Goal: Find contact information: Find contact information

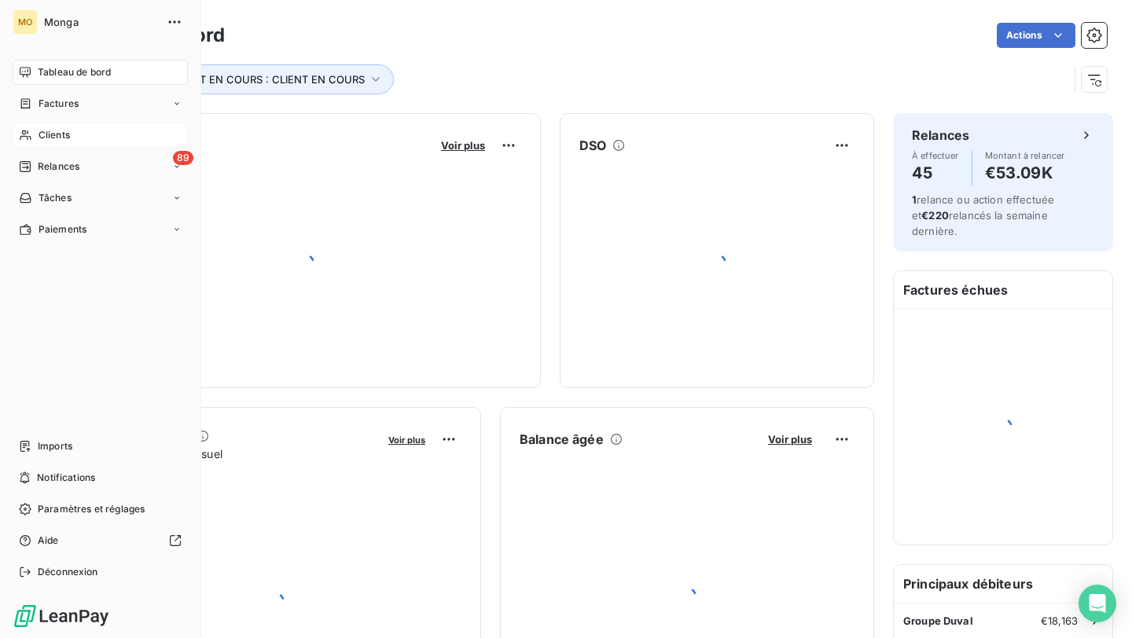
click at [24, 130] on icon at bounding box center [25, 135] width 11 height 10
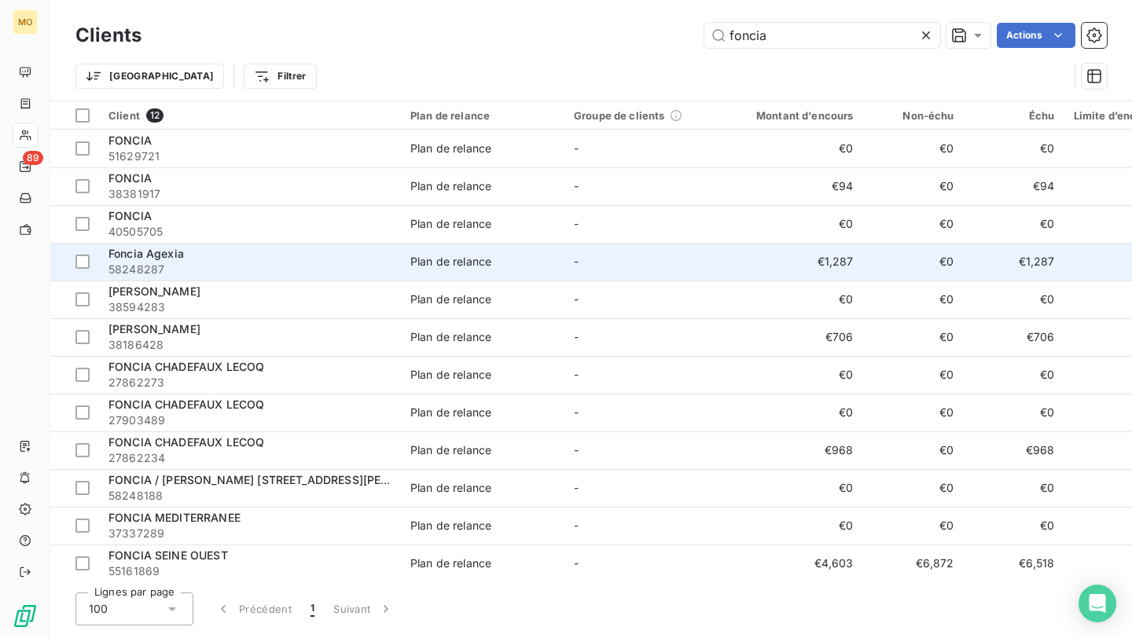
type input "foncia"
click at [336, 265] on span "58248287" at bounding box center [249, 270] width 283 height 16
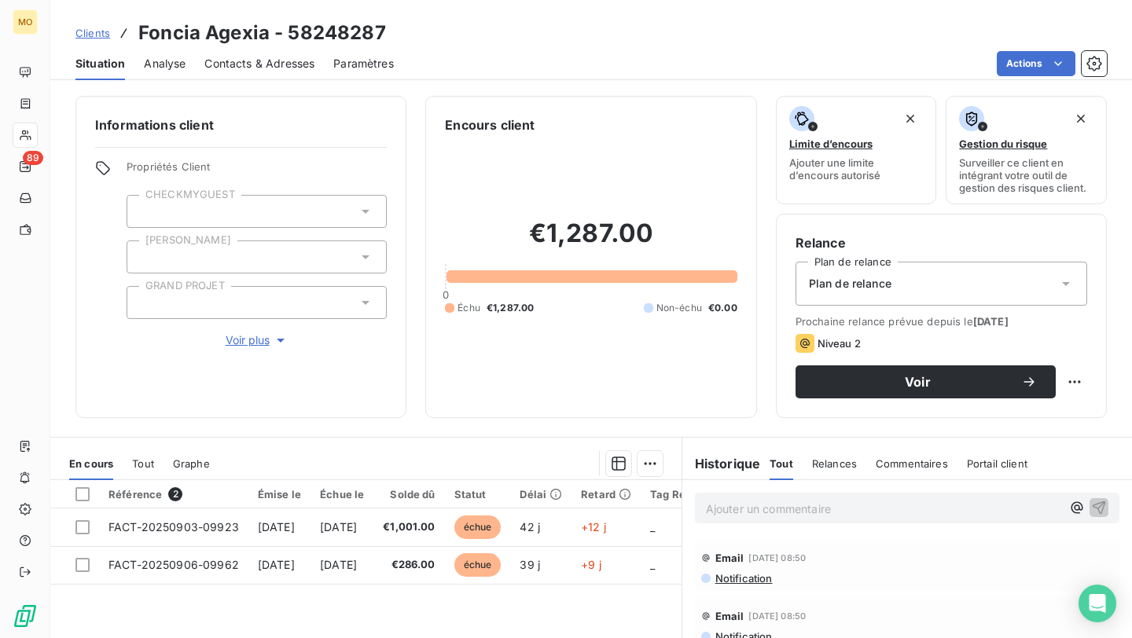
click at [235, 64] on span "Contacts & Adresses" at bounding box center [259, 64] width 110 height 16
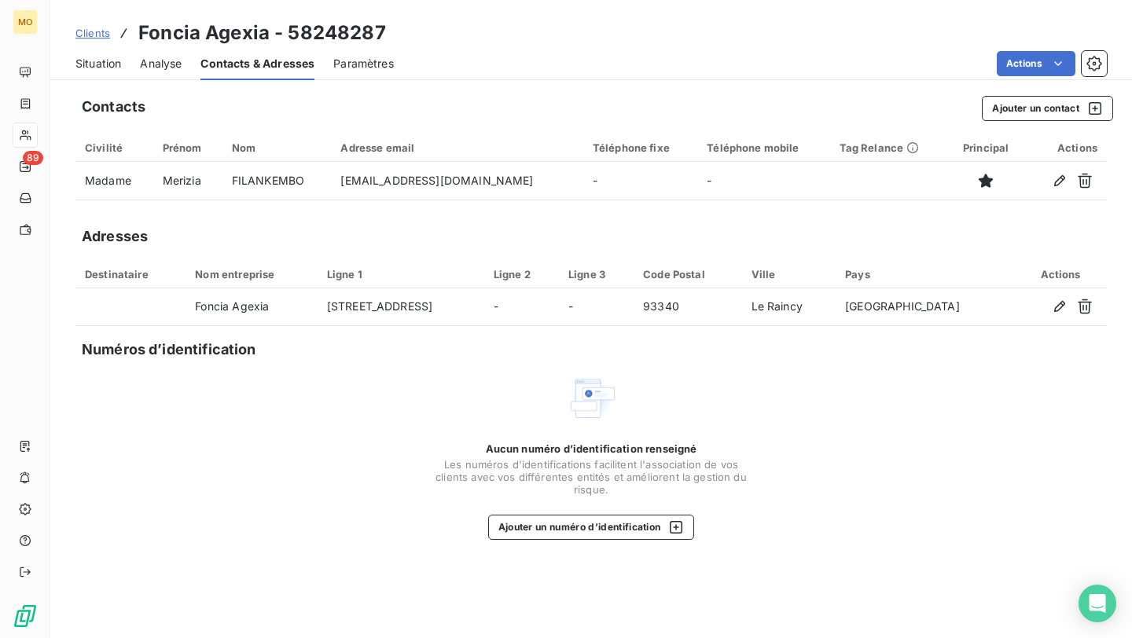
click at [83, 68] on span "Situation" at bounding box center [98, 64] width 46 height 16
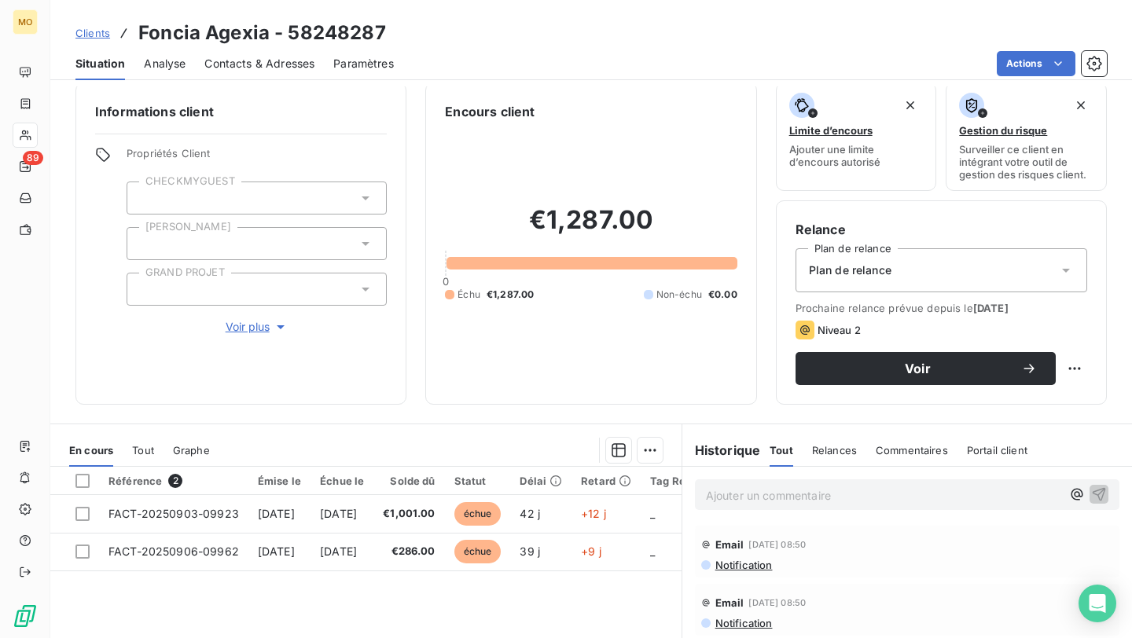
scroll to position [9, 0]
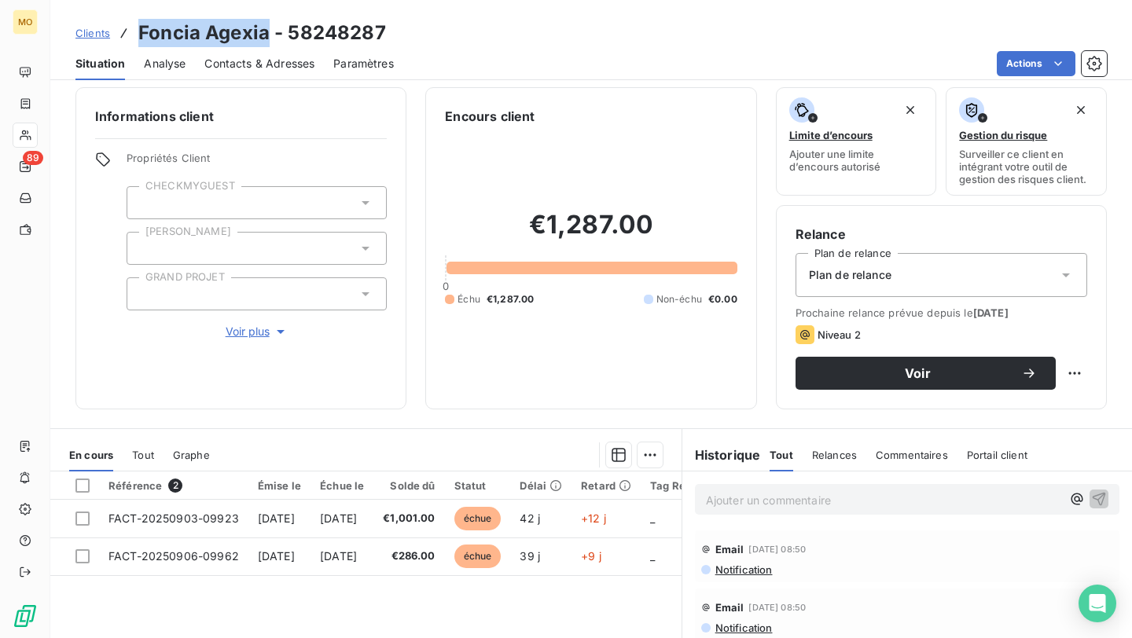
drag, startPoint x: 265, startPoint y: 35, endPoint x: 138, endPoint y: 35, distance: 126.5
click at [138, 35] on h3 "Foncia Agexia - 58248287" at bounding box center [262, 33] width 248 height 28
copy h3 "Foncia Agexia"
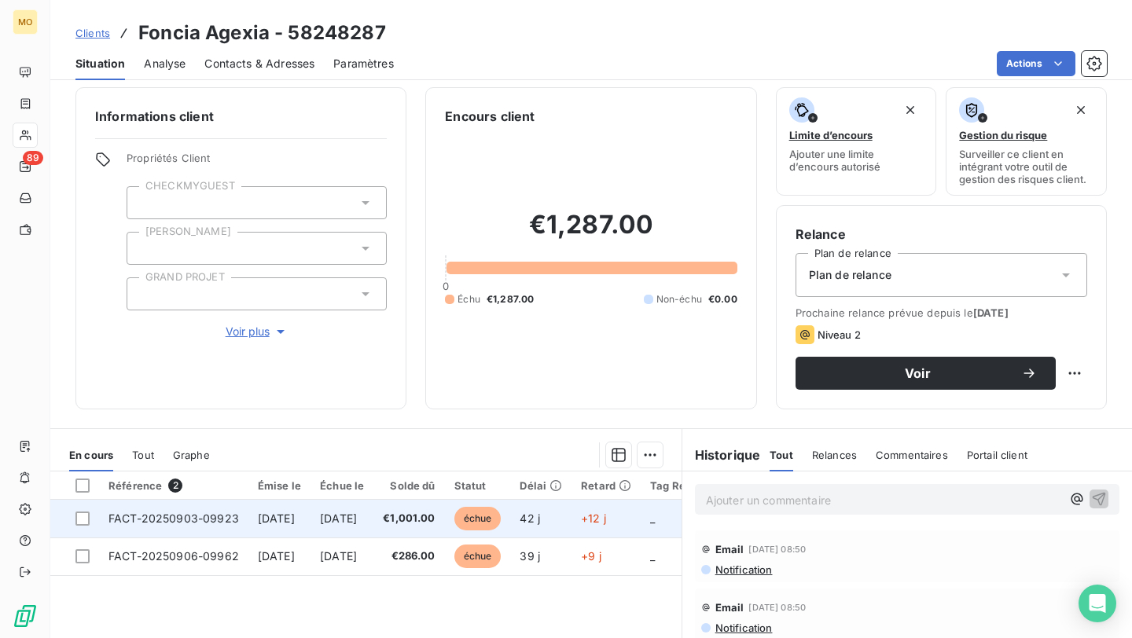
click at [571, 523] on td "42 j" at bounding box center [540, 519] width 61 height 38
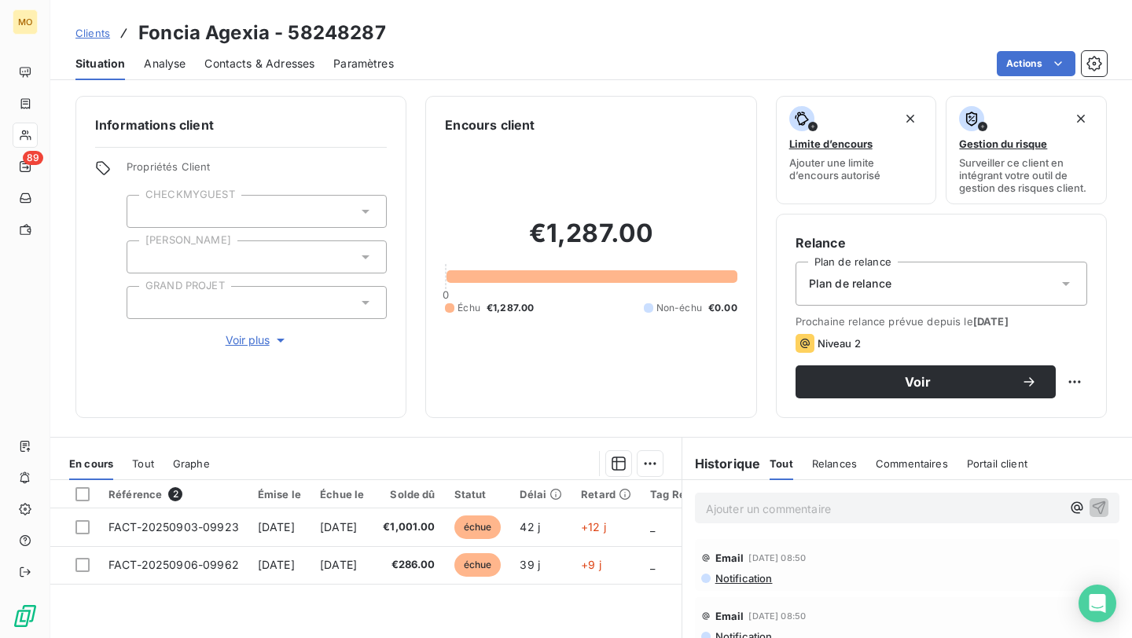
click at [299, 64] on span "Contacts & Adresses" at bounding box center [259, 64] width 110 height 16
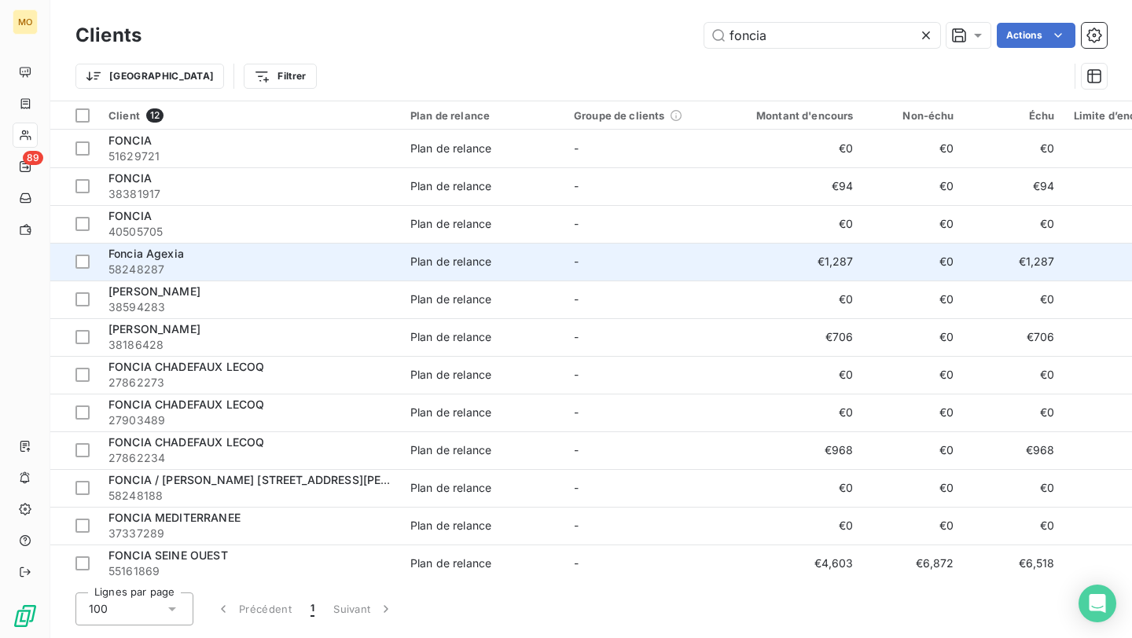
click at [335, 248] on div "Foncia Agexia" at bounding box center [249, 254] width 283 height 16
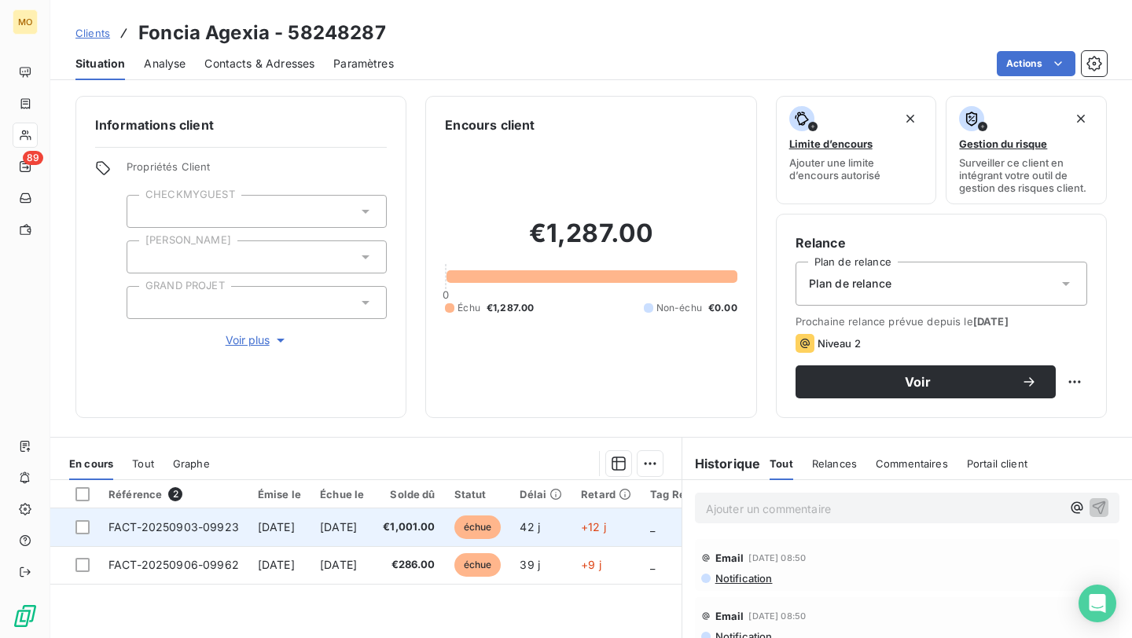
click at [202, 520] on span "FACT-20250903-09923" at bounding box center [173, 526] width 130 height 13
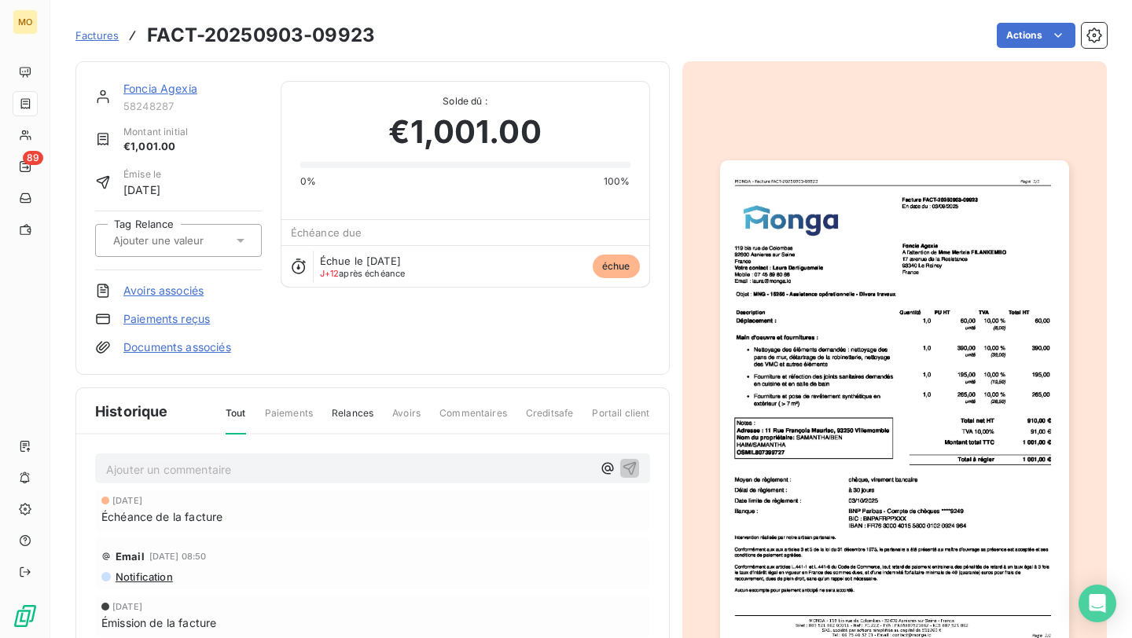
click at [966, 273] on img "button" at bounding box center [894, 406] width 349 height 493
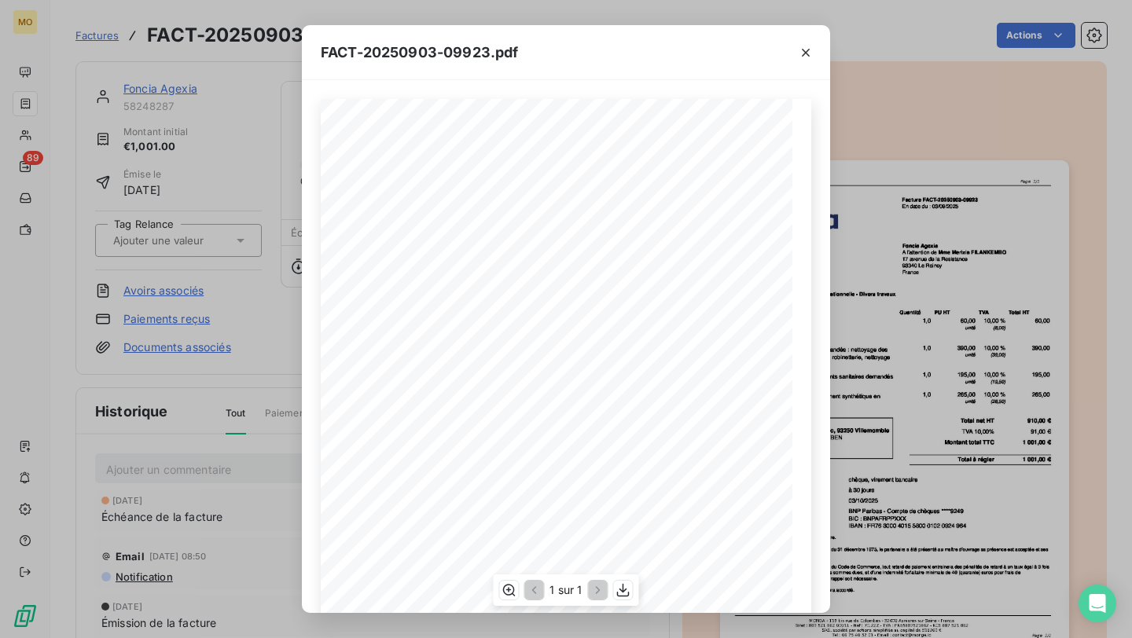
click at [622, 215] on div "119 bis rue de Colombes 92600 Asnieres sur Seine France Votre contact : Laura D…" at bounding box center [566, 432] width 490 height 666
drag, startPoint x: 622, startPoint y: 215, endPoint x: 578, endPoint y: 215, distance: 44.0
click at [578, 215] on span "Foncia Agexia" at bounding box center [599, 213] width 47 height 7
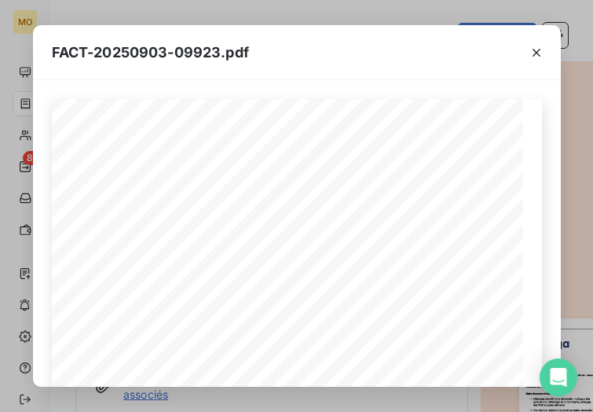
click at [550, 61] on div at bounding box center [536, 52] width 49 height 54
click at [545, 61] on button "button" at bounding box center [536, 52] width 25 height 25
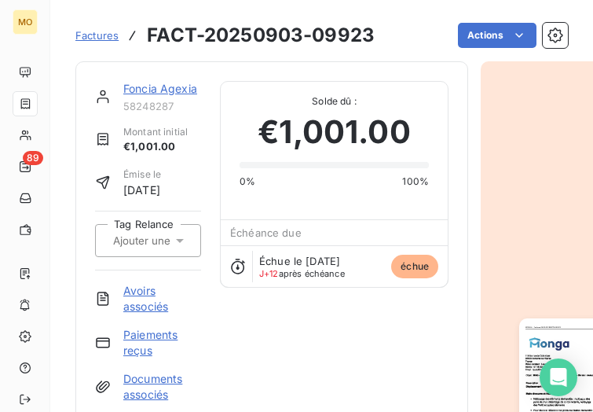
click at [139, 92] on link "Foncia Agexia" at bounding box center [160, 88] width 74 height 13
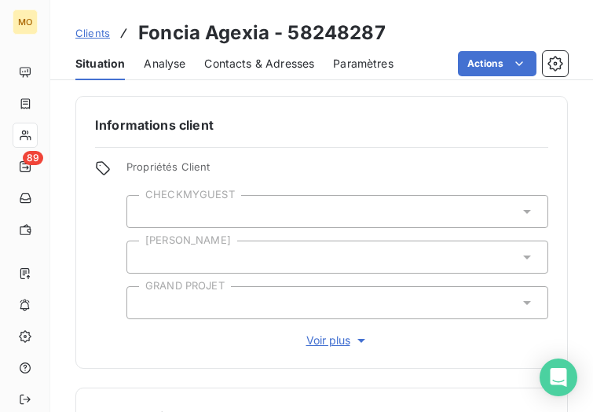
click at [266, 59] on span "Contacts & Adresses" at bounding box center [259, 64] width 110 height 16
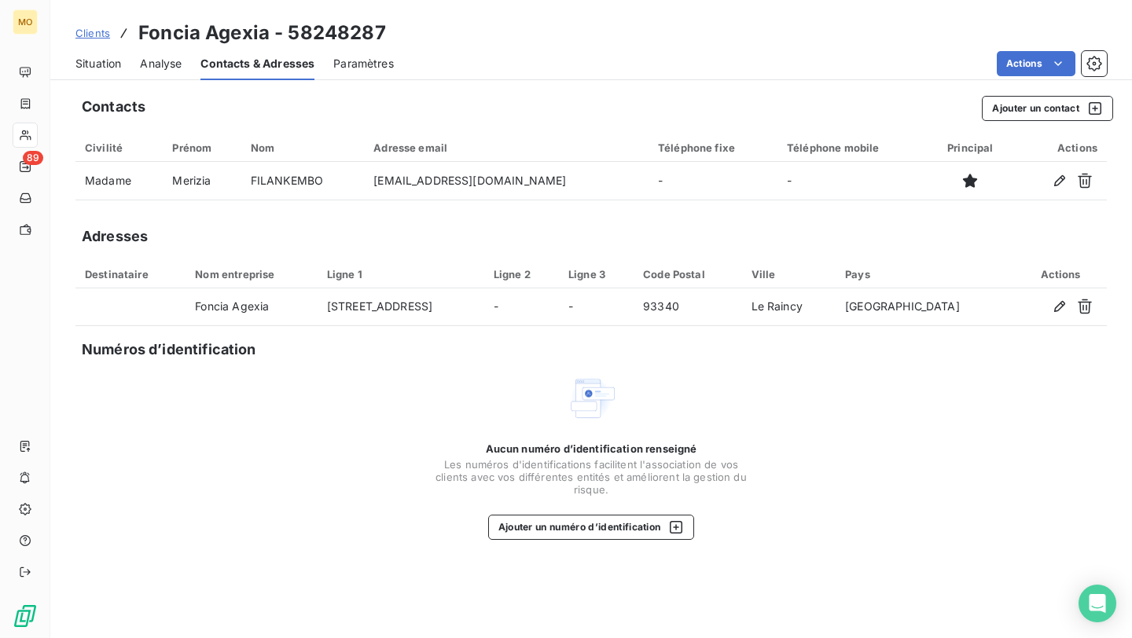
click at [95, 71] on span "Situation" at bounding box center [98, 64] width 46 height 16
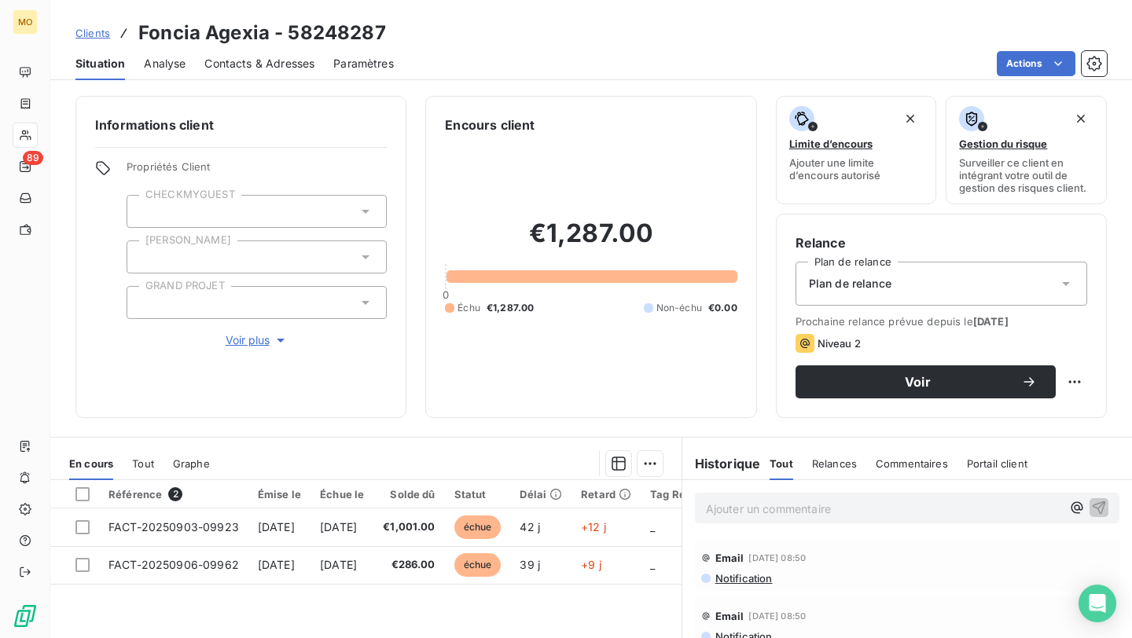
click at [261, 331] on div "Propriétés Client CHECKMYGUEST Duval GRAND PROJET Voir plus" at bounding box center [257, 254] width 260 height 189
click at [261, 347] on span "Voir plus" at bounding box center [257, 340] width 63 height 16
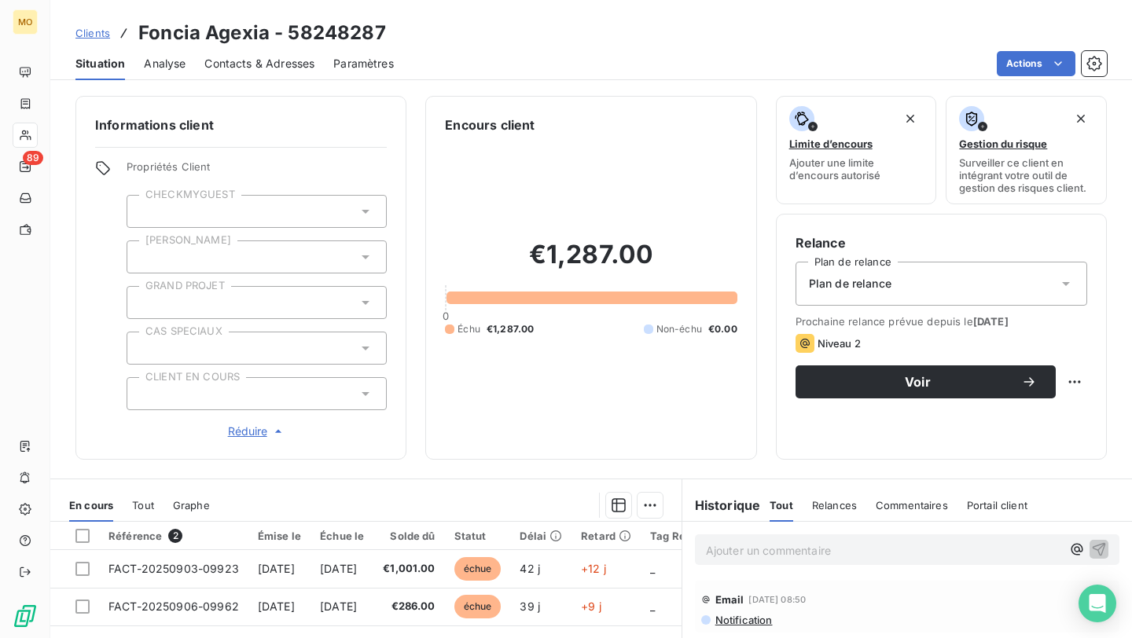
scroll to position [53, 0]
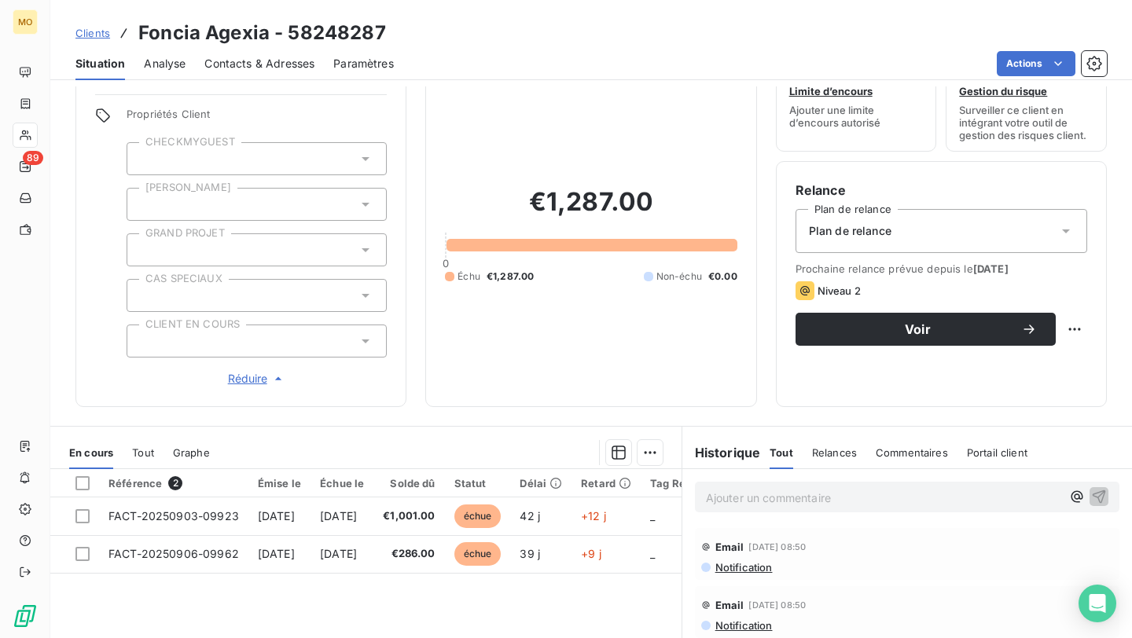
click at [285, 331] on div at bounding box center [257, 341] width 260 height 33
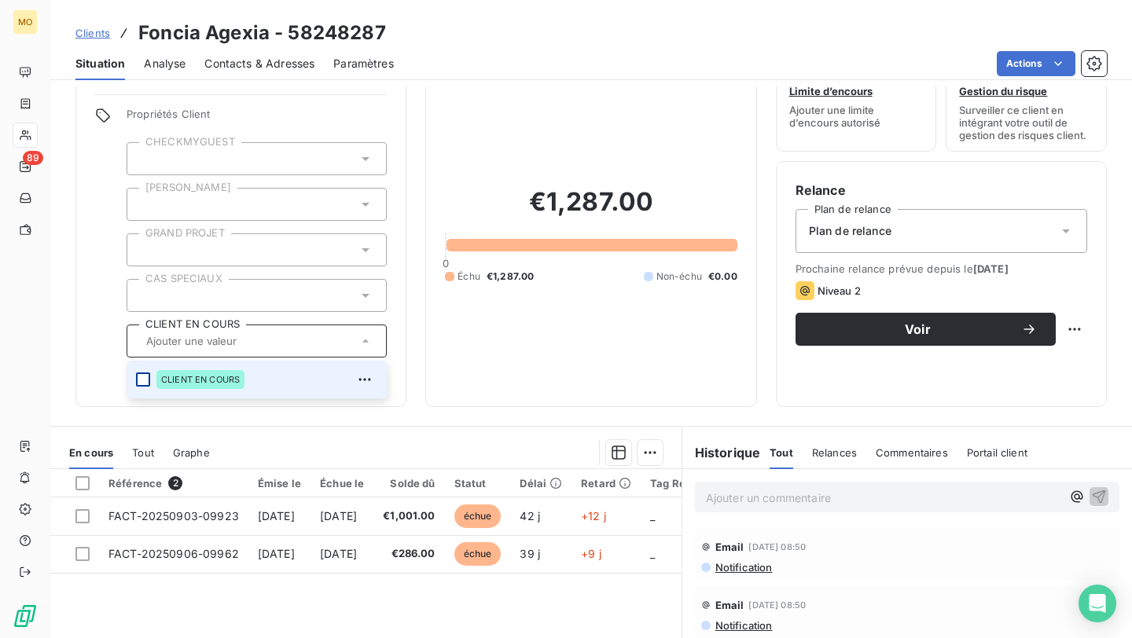
click at [141, 380] on div at bounding box center [143, 380] width 14 height 14
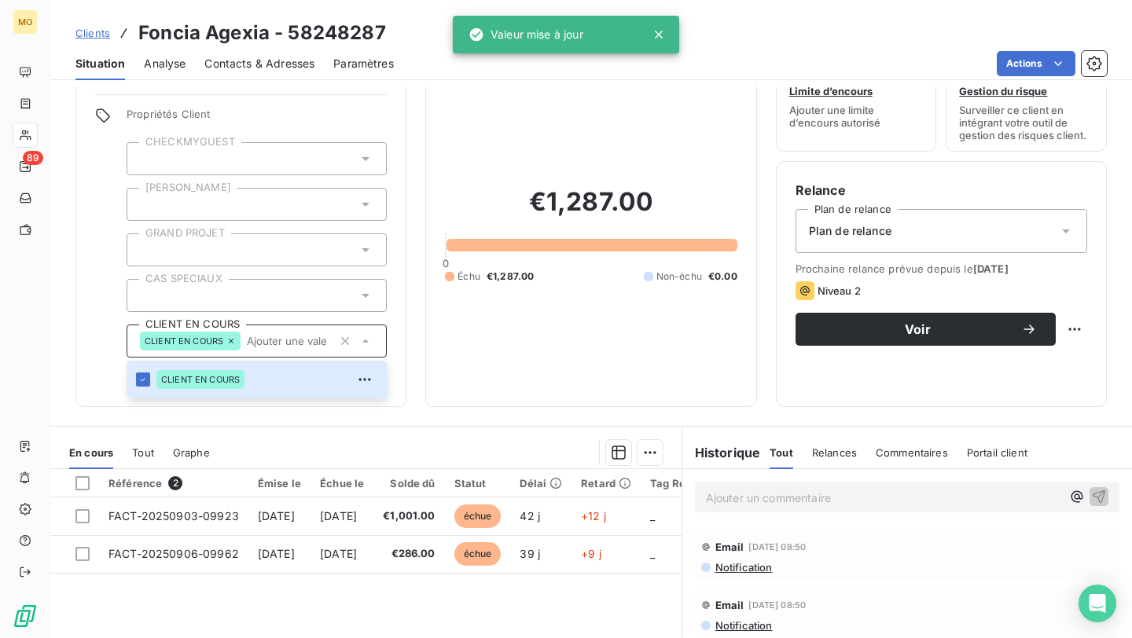
click at [350, 440] on div at bounding box center [446, 452] width 434 height 25
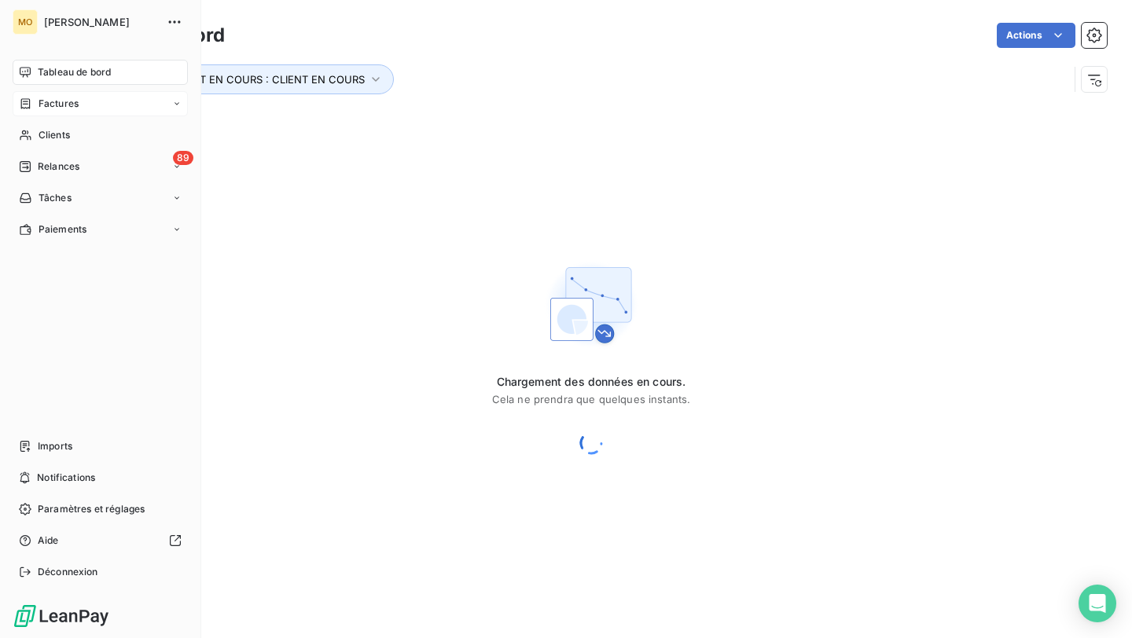
click at [84, 111] on div "Factures" at bounding box center [100, 103] width 175 height 25
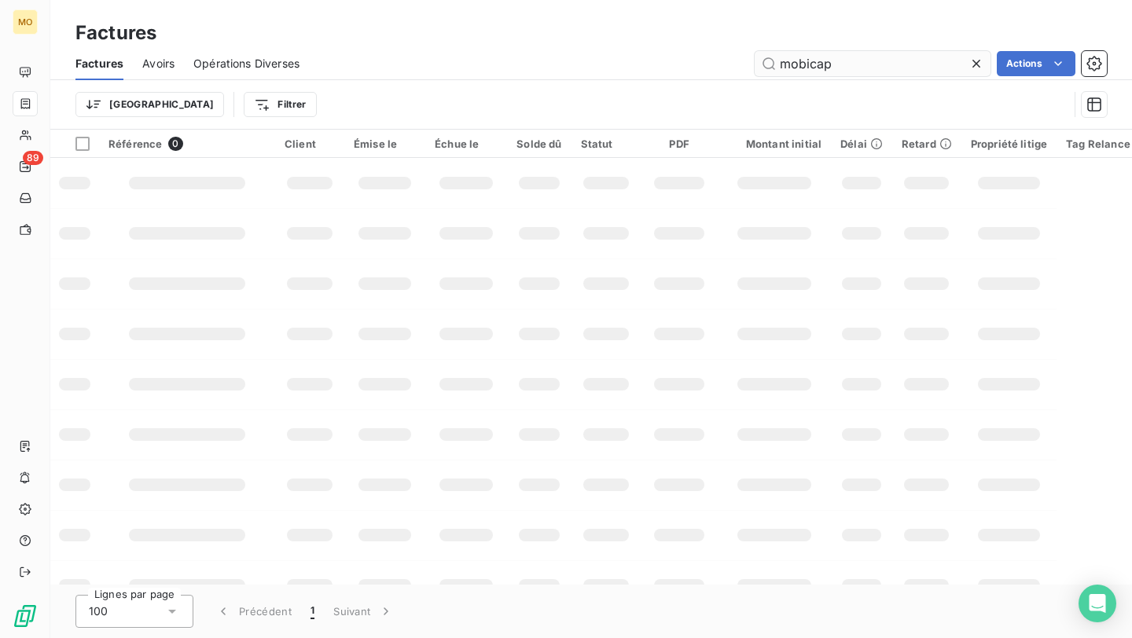
click at [788, 64] on input "mobicap" at bounding box center [873, 63] width 236 height 25
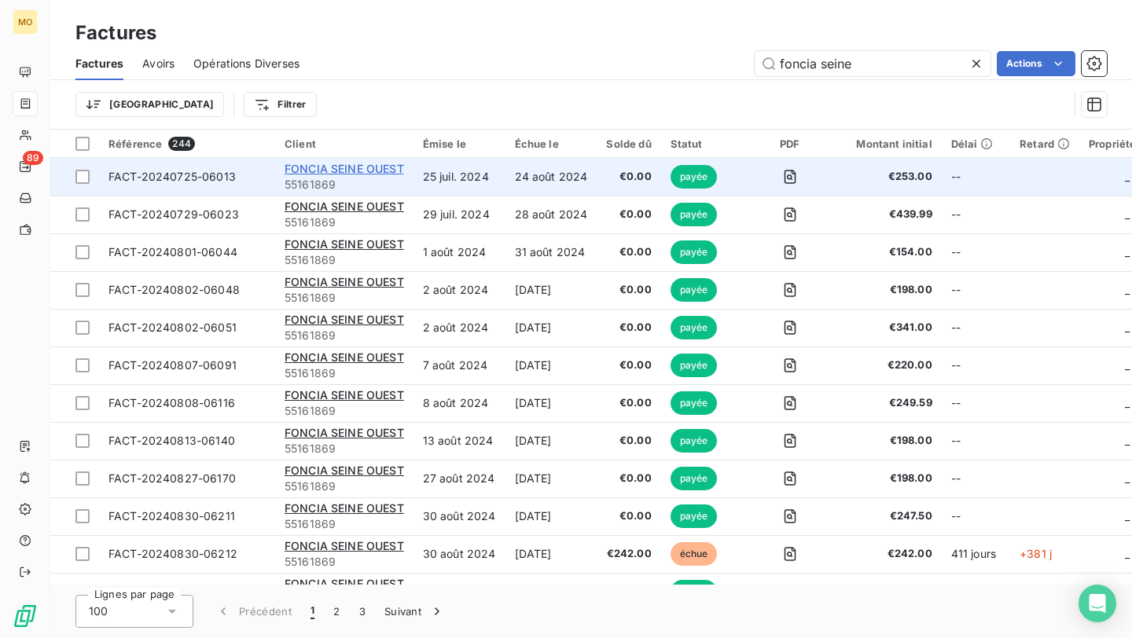
type input "foncia seine"
click at [380, 167] on span "FONCIA SEINE OUEST" at bounding box center [344, 168] width 119 height 13
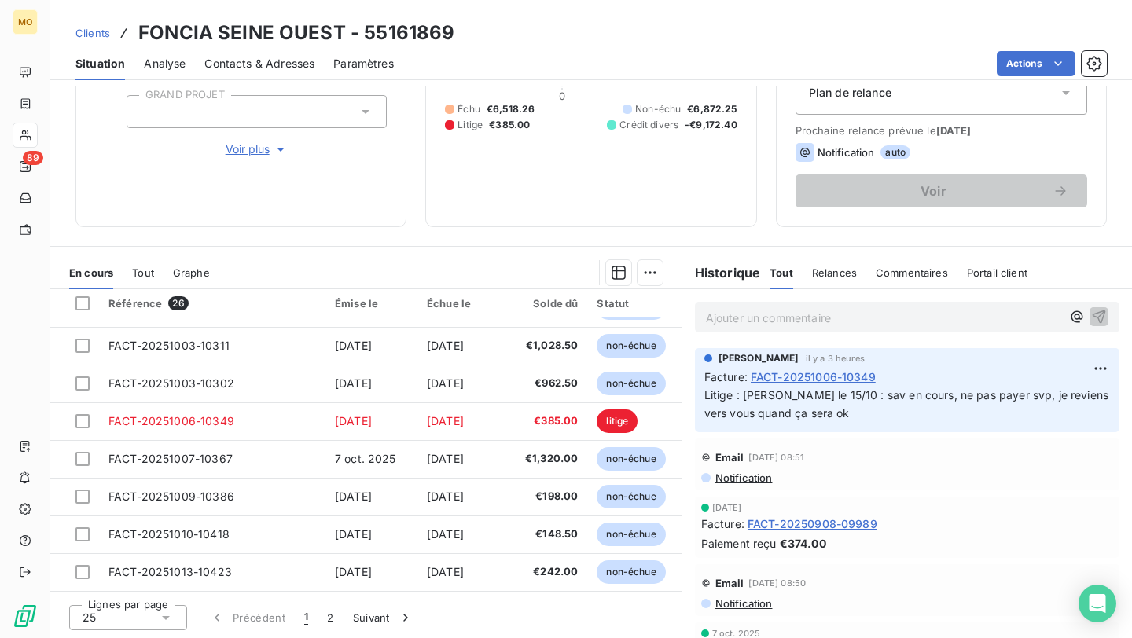
scroll to position [662, 0]
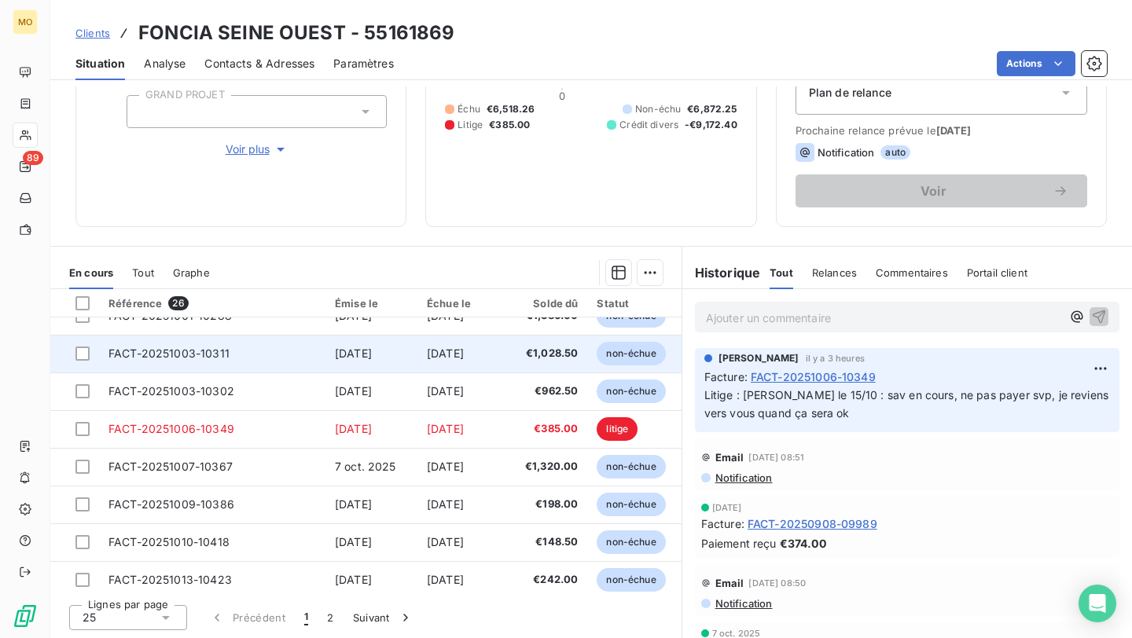
click at [496, 354] on td "2 nov. 2025" at bounding box center [463, 354] width 92 height 38
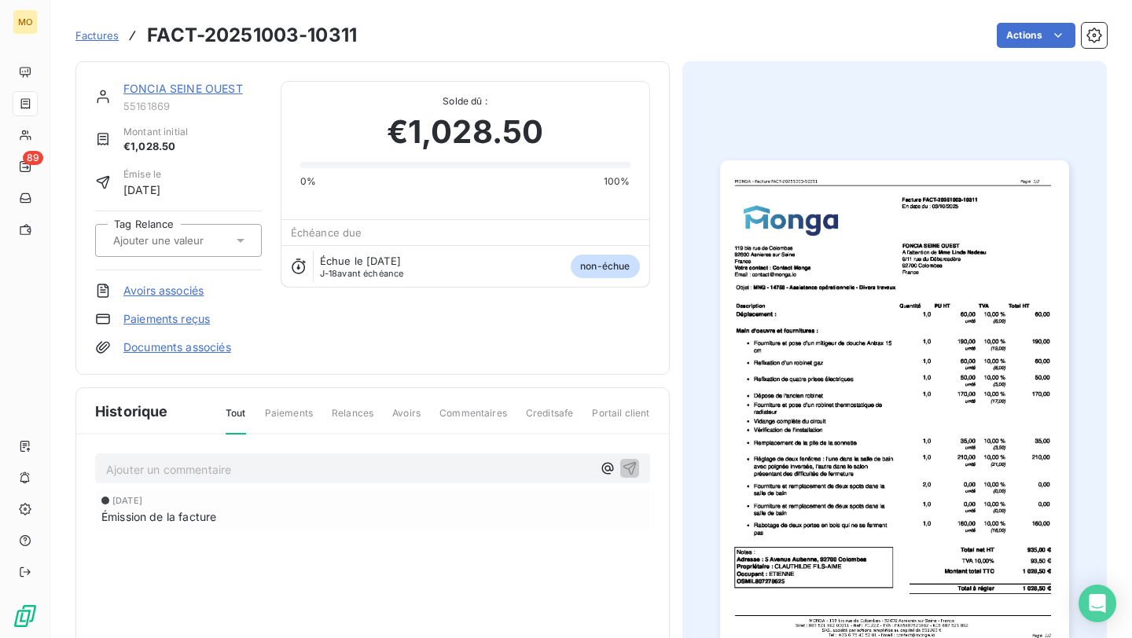
click at [902, 357] on img "button" at bounding box center [894, 406] width 349 height 493
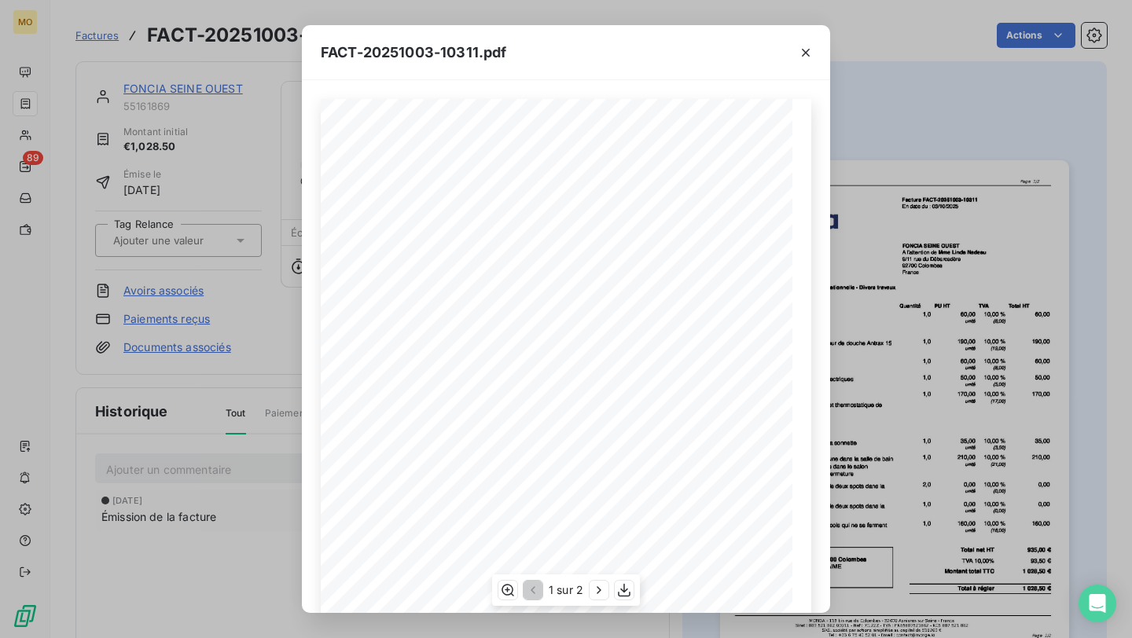
click at [400, 272] on span "MNG - 14758 - Assistance opérationnelle - Divers travaux" at bounding box center [471, 269] width 192 height 7
click at [394, 274] on span "MNG - 14758 - Assistance opérationnelle - Divers travaux" at bounding box center [471, 269] width 192 height 7
drag, startPoint x: 386, startPoint y: 268, endPoint x: 409, endPoint y: 267, distance: 22.8
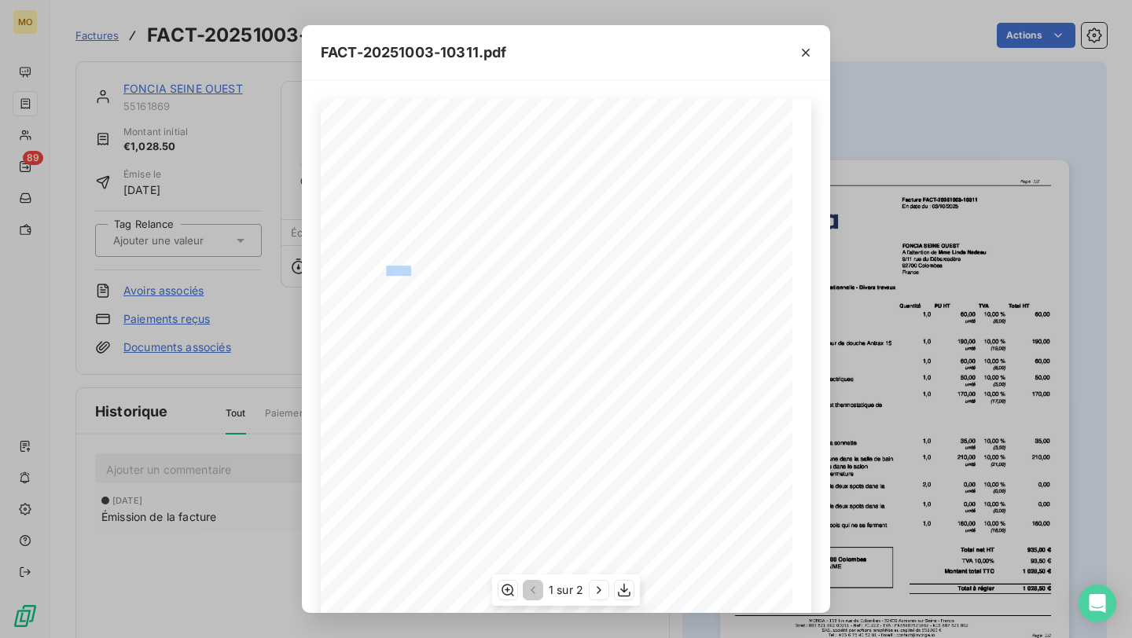
click at [409, 267] on span "MNG - 14758 - Assistance opérationnelle - Divers travaux" at bounding box center [471, 269] width 192 height 7
copy span "G - 147"
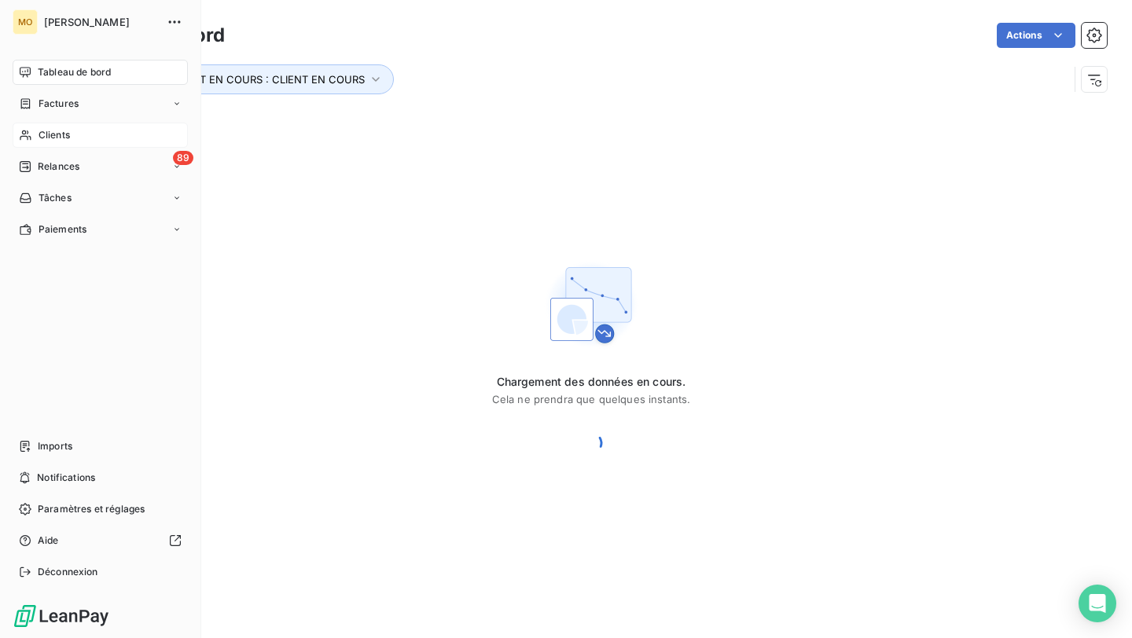
click at [61, 134] on span "Clients" at bounding box center [54, 135] width 31 height 14
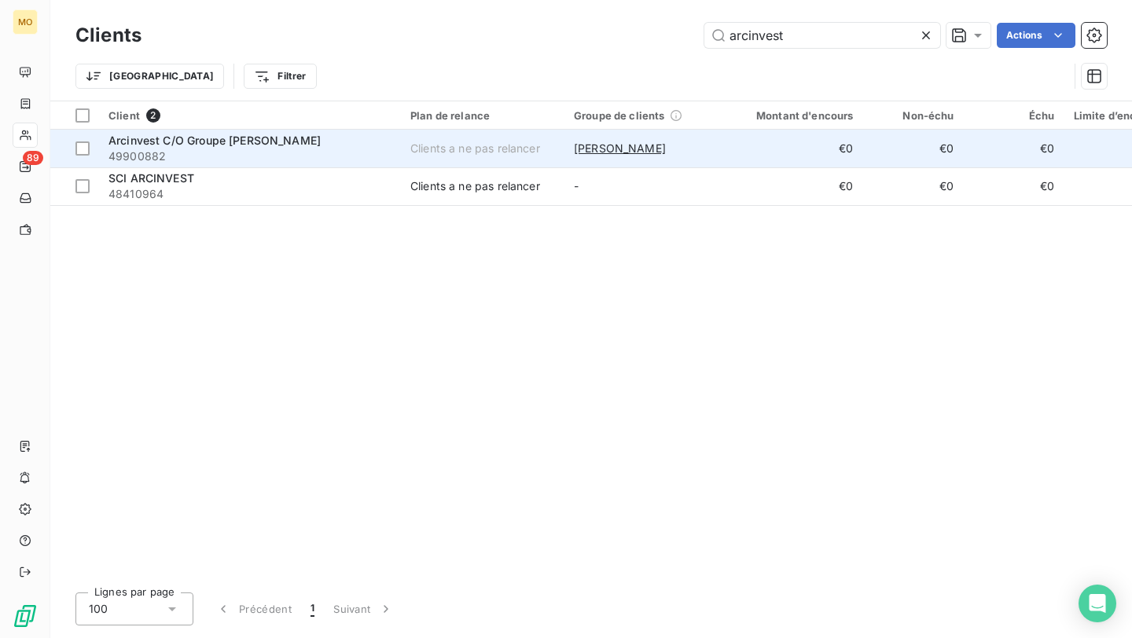
type input "arcinvest"
click at [328, 138] on div "Arcinvest C/O Groupe [PERSON_NAME]" at bounding box center [249, 141] width 283 height 16
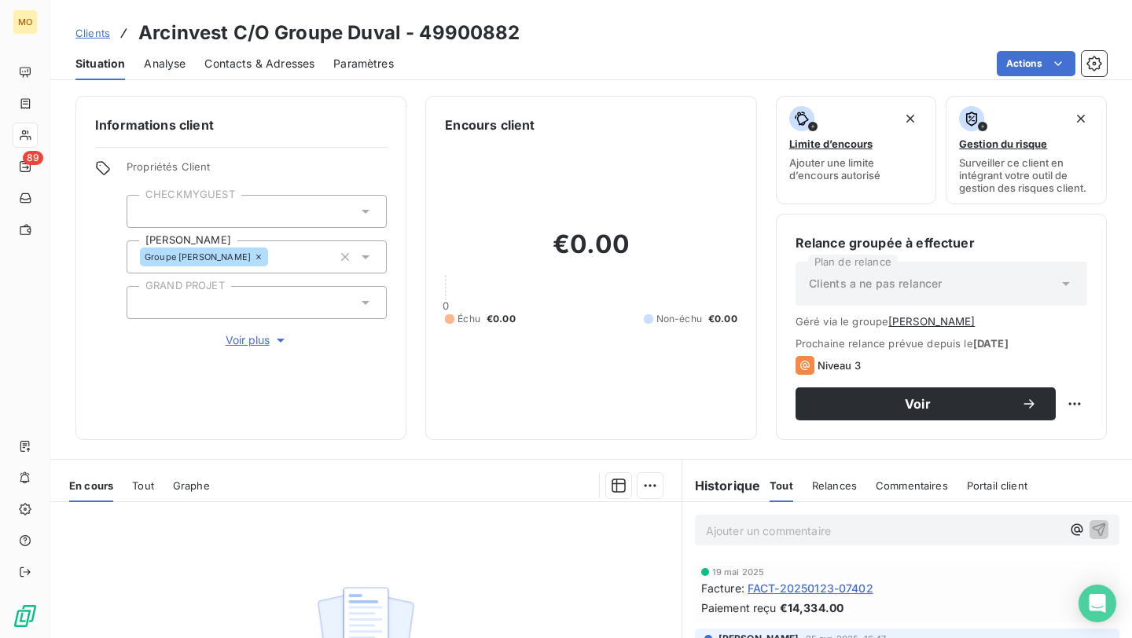
scroll to position [3, 0]
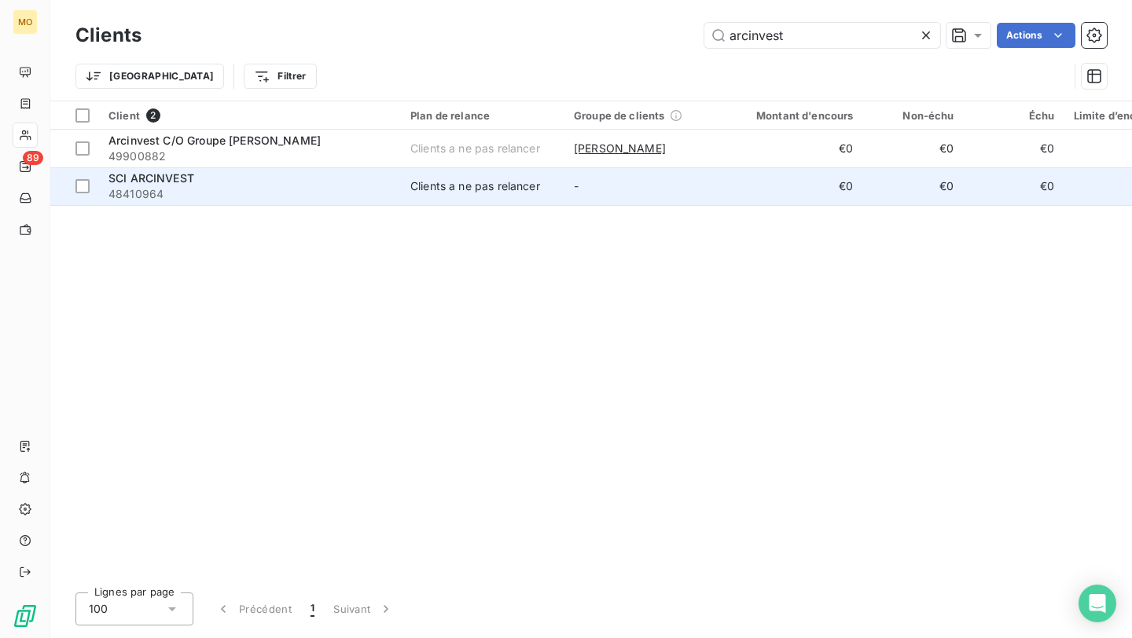
click at [353, 177] on div "SCI ARCINVEST" at bounding box center [249, 179] width 283 height 16
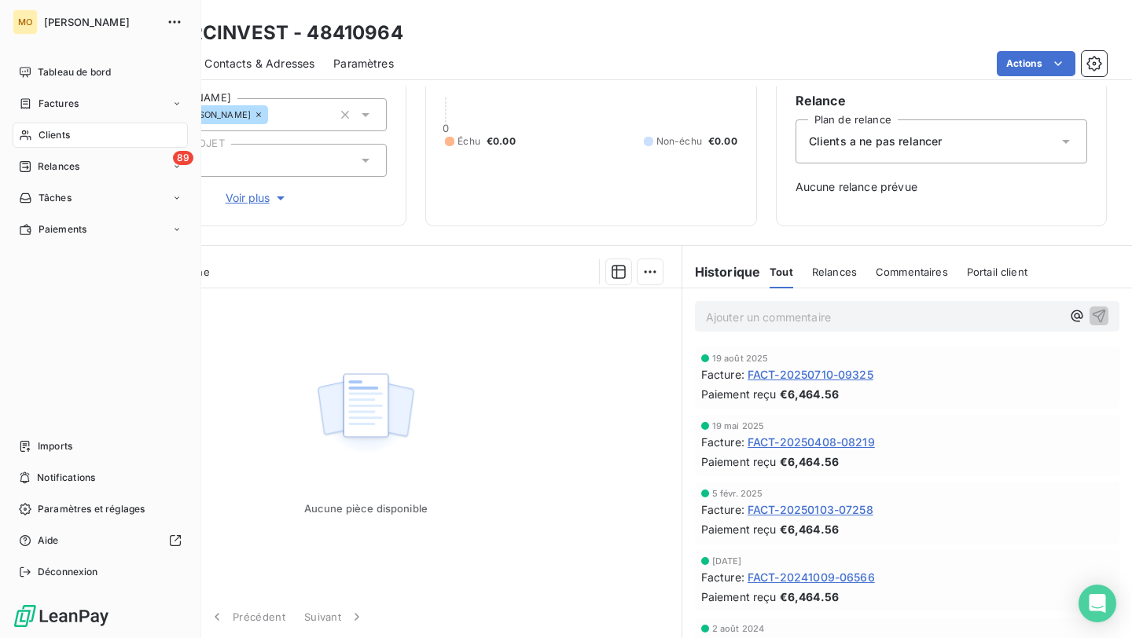
click at [64, 133] on span "Clients" at bounding box center [54, 135] width 31 height 14
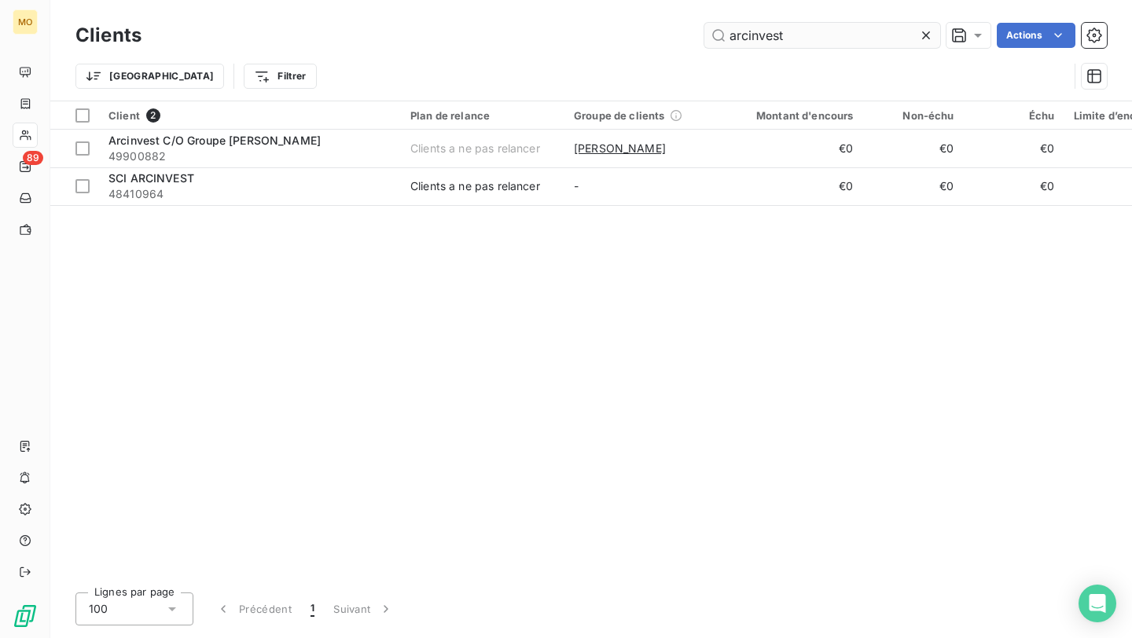
click at [801, 35] on input "arcinvest" at bounding box center [822, 35] width 236 height 25
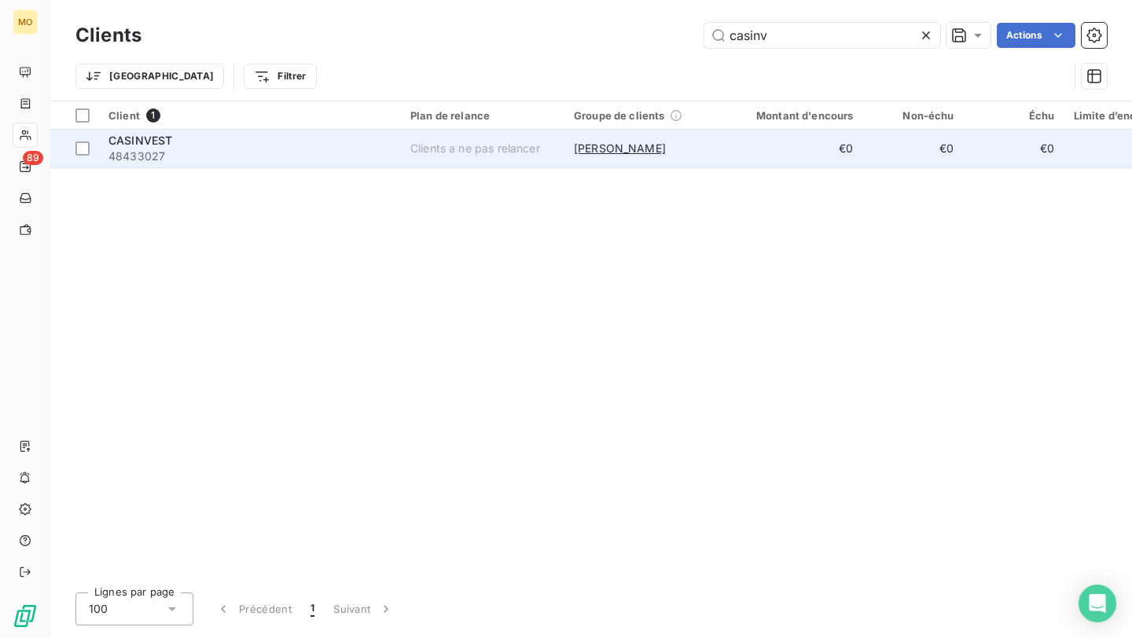
type input "casinv"
click at [706, 139] on td "[PERSON_NAME]" at bounding box center [645, 149] width 163 height 38
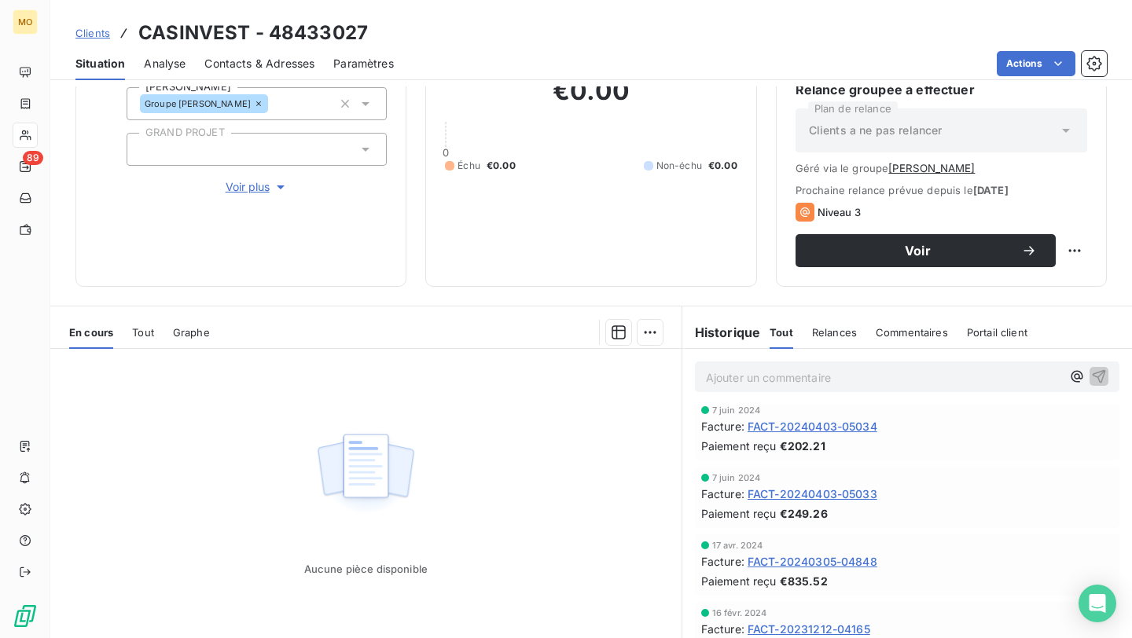
scroll to position [875, 0]
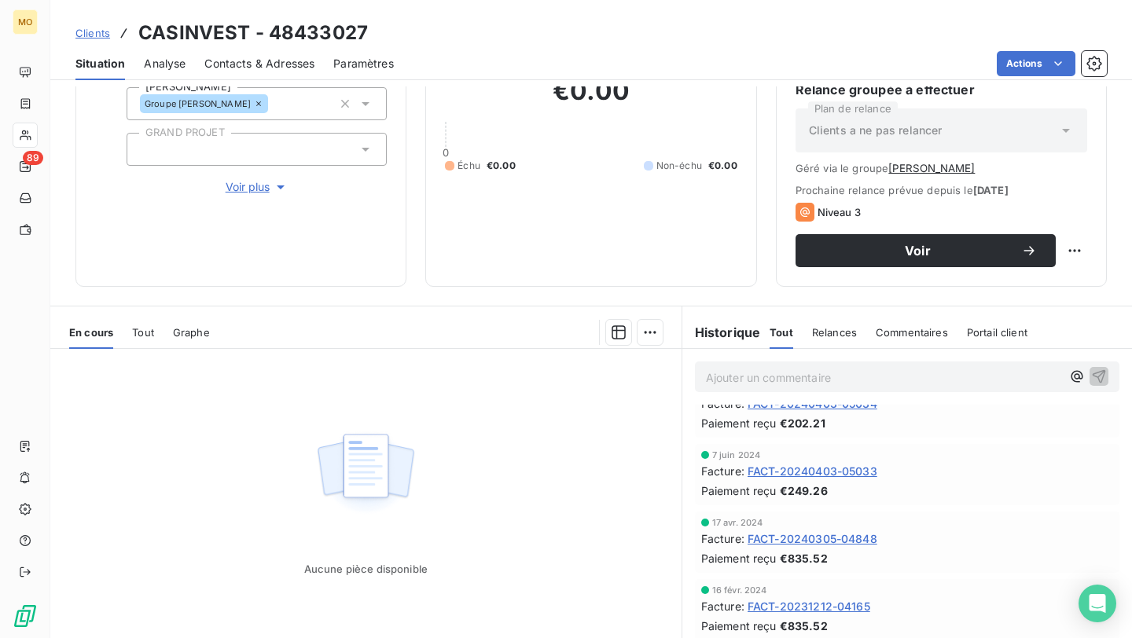
click at [770, 475] on span "FACT-20240403-05033" at bounding box center [812, 471] width 130 height 17
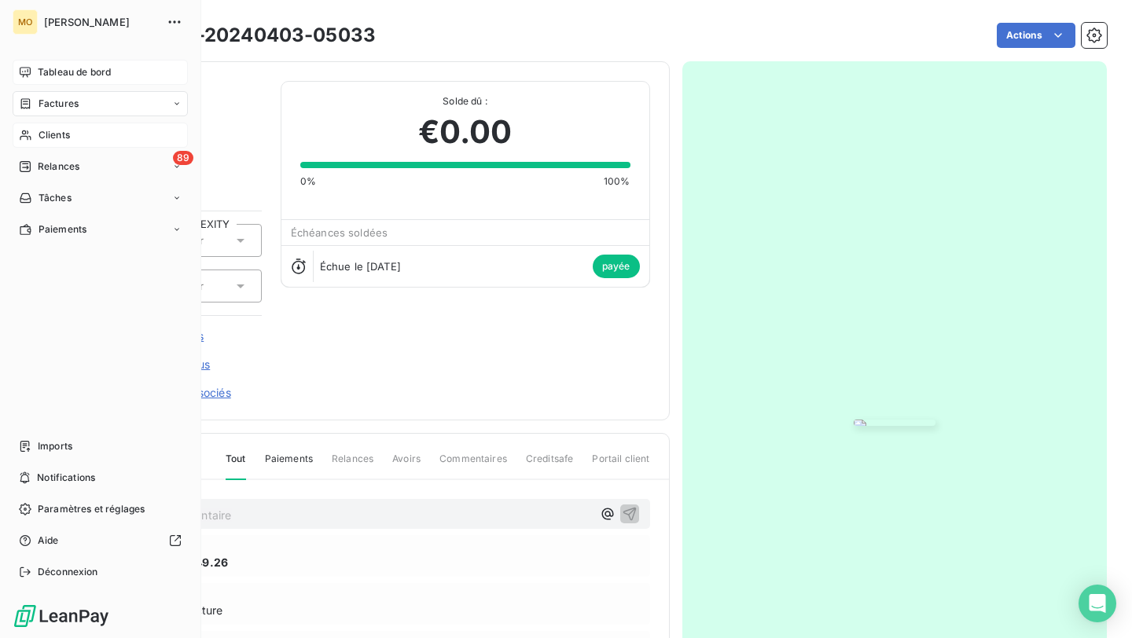
click at [25, 69] on icon at bounding box center [25, 72] width 13 height 13
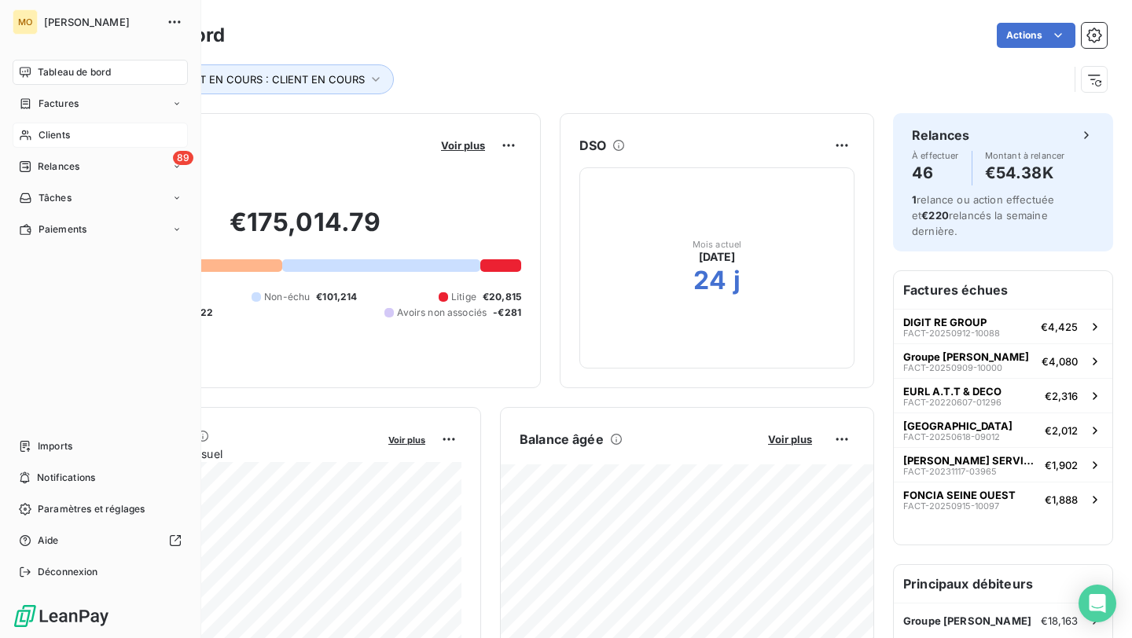
click at [28, 130] on icon at bounding box center [25, 135] width 13 height 13
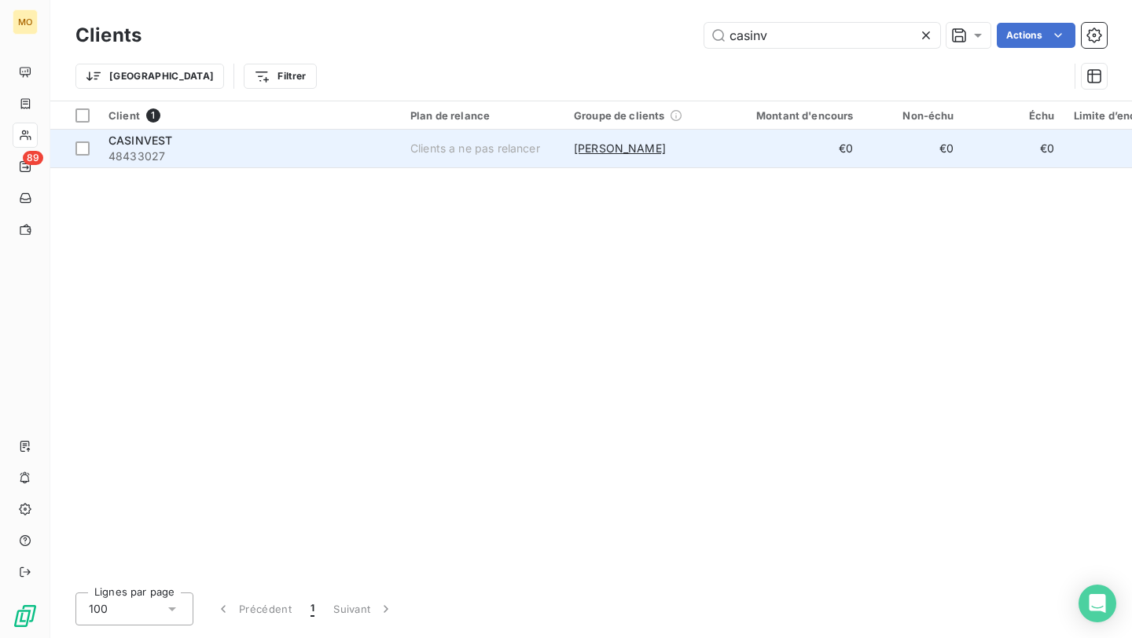
click at [314, 145] on div "CASINVEST" at bounding box center [249, 141] width 283 height 16
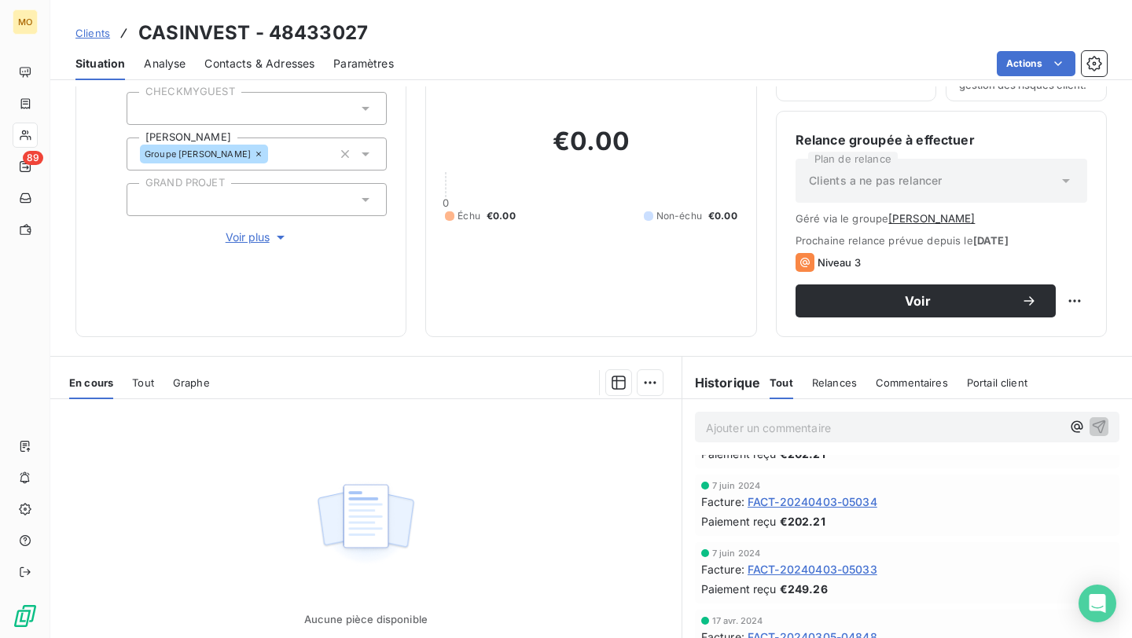
scroll to position [824, 0]
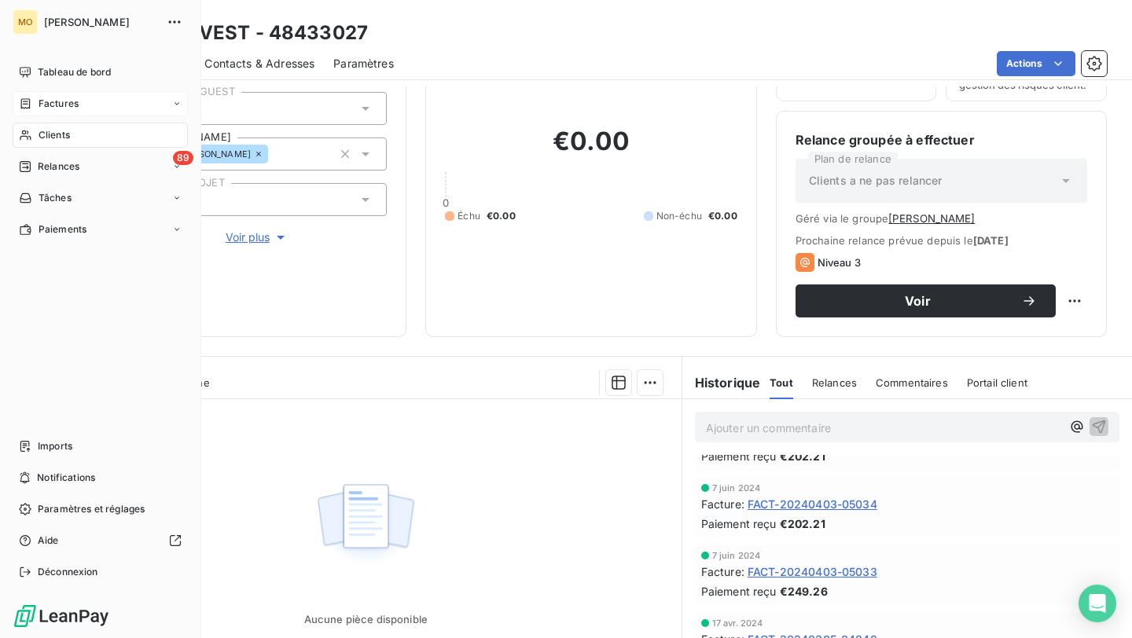
click at [40, 112] on div "Factures" at bounding box center [100, 103] width 175 height 25
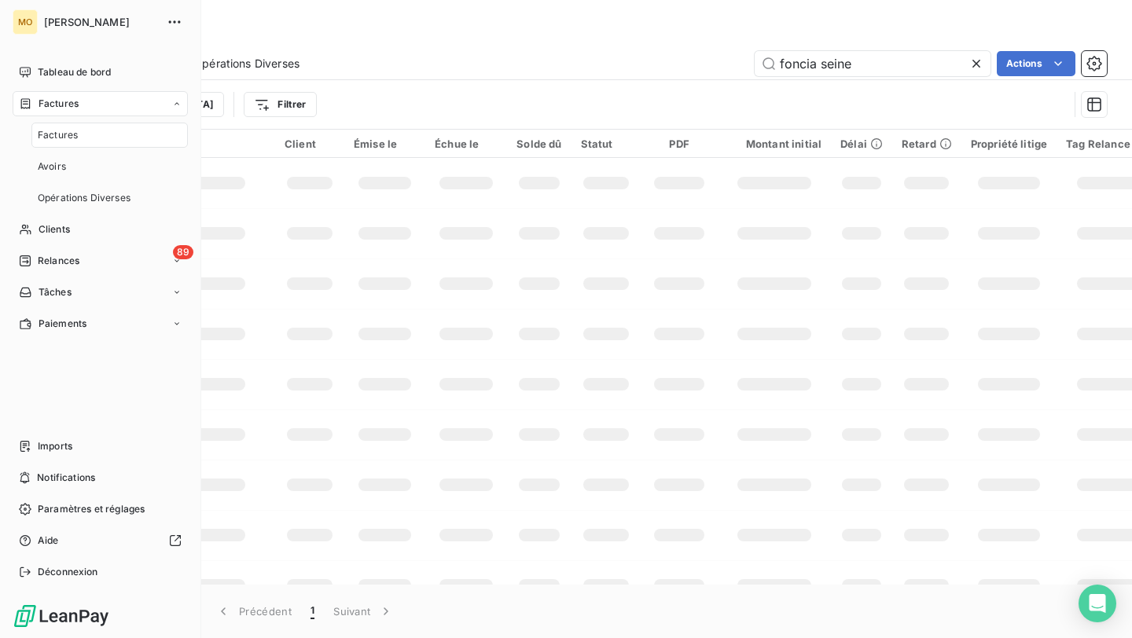
click at [62, 141] on span "Factures" at bounding box center [58, 135] width 40 height 14
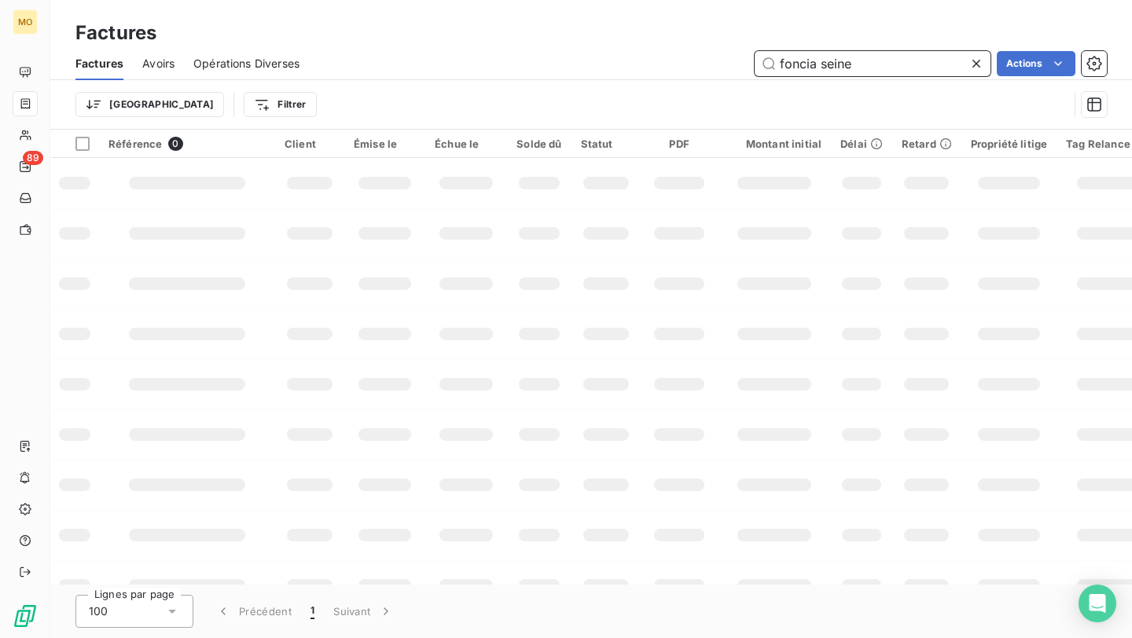
click at [790, 68] on input "foncia seine" at bounding box center [873, 63] width 236 height 25
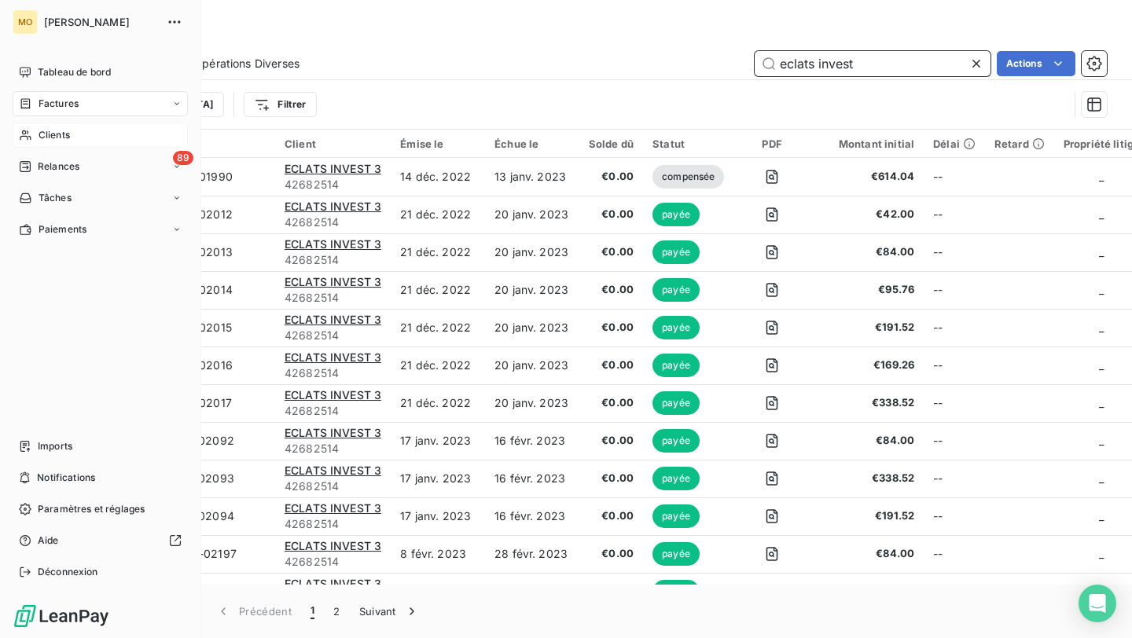
type input "eclats invest"
click at [57, 132] on span "Clients" at bounding box center [54, 135] width 31 height 14
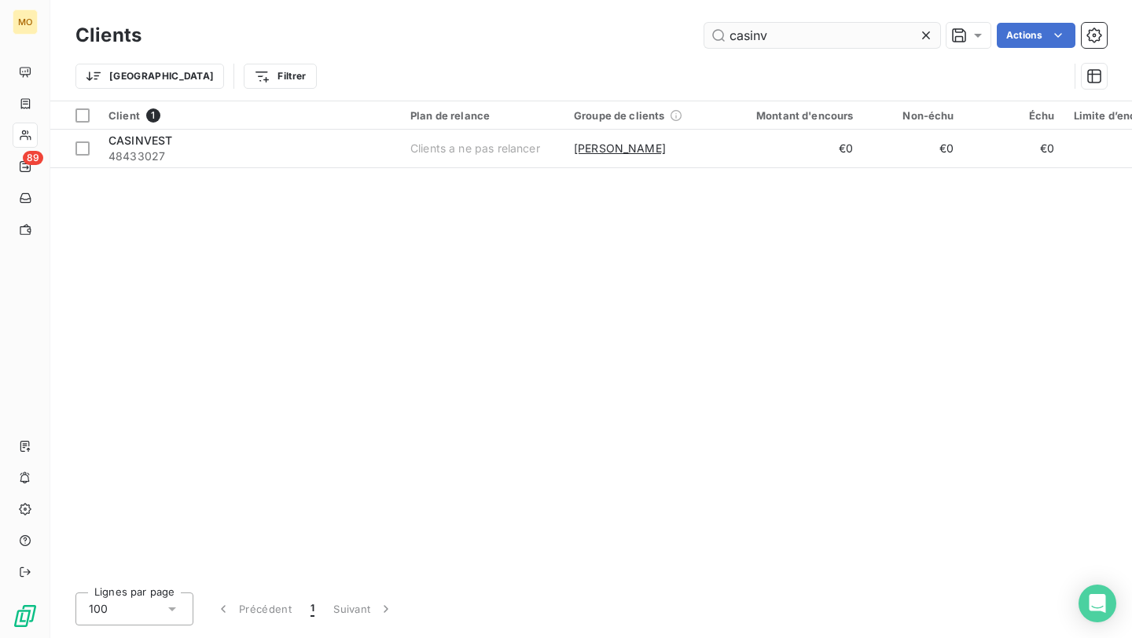
click at [752, 42] on input "casinv" at bounding box center [822, 35] width 236 height 25
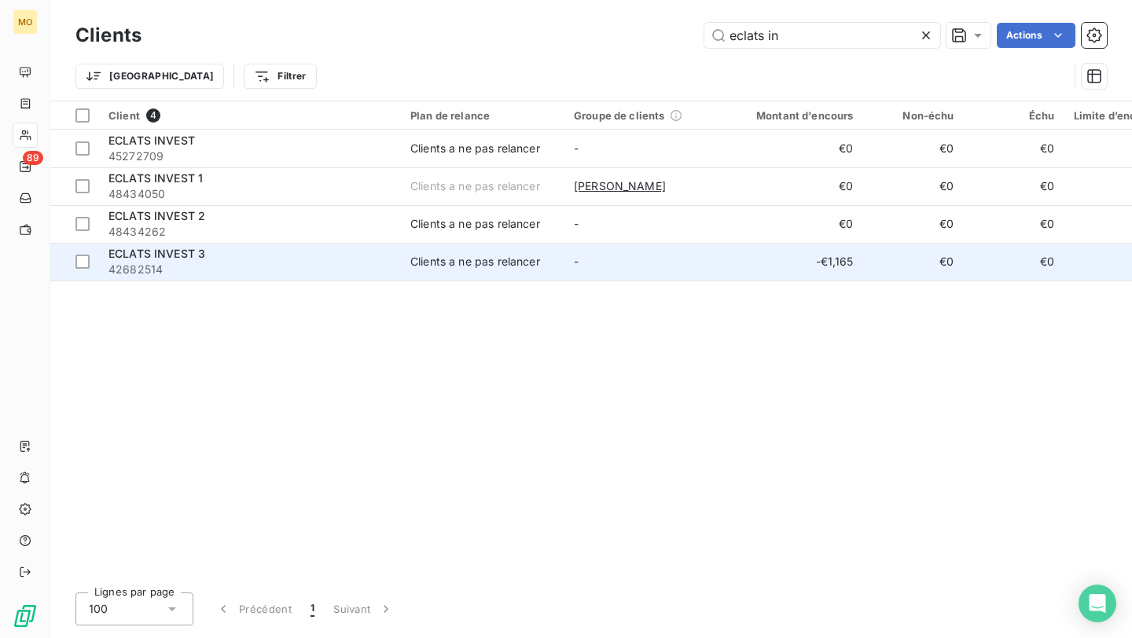
type input "eclats in"
click at [344, 270] on span "42682514" at bounding box center [249, 270] width 283 height 16
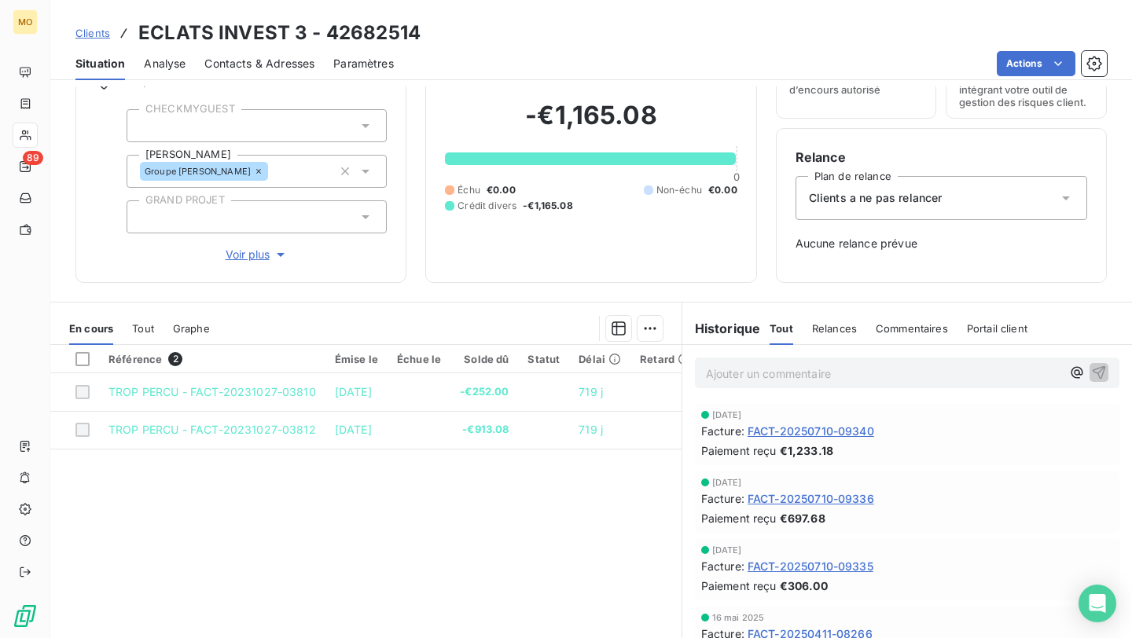
scroll to position [134, 0]
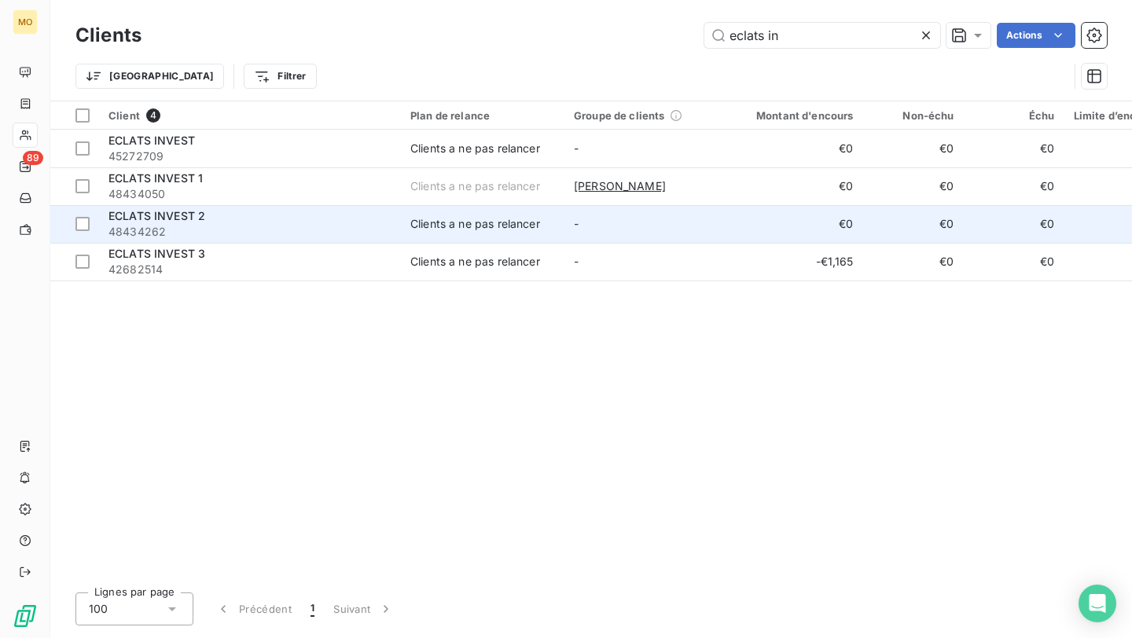
click at [304, 230] on span "48434262" at bounding box center [249, 232] width 283 height 16
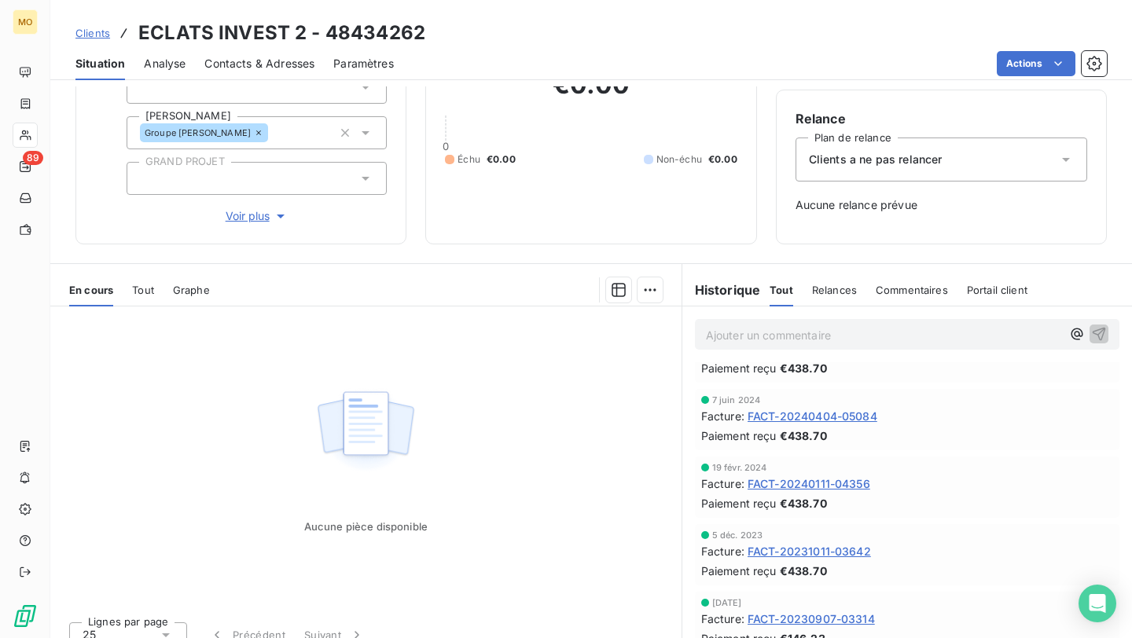
scroll to position [142, 0]
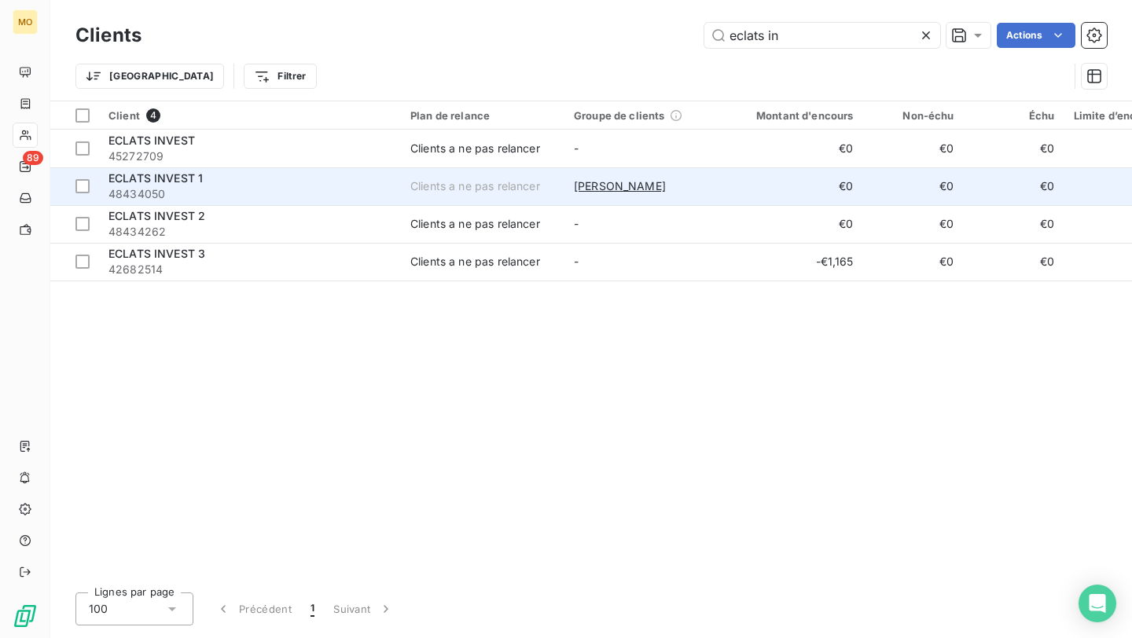
click at [340, 183] on div "ECLATS INVEST 1" at bounding box center [249, 179] width 283 height 16
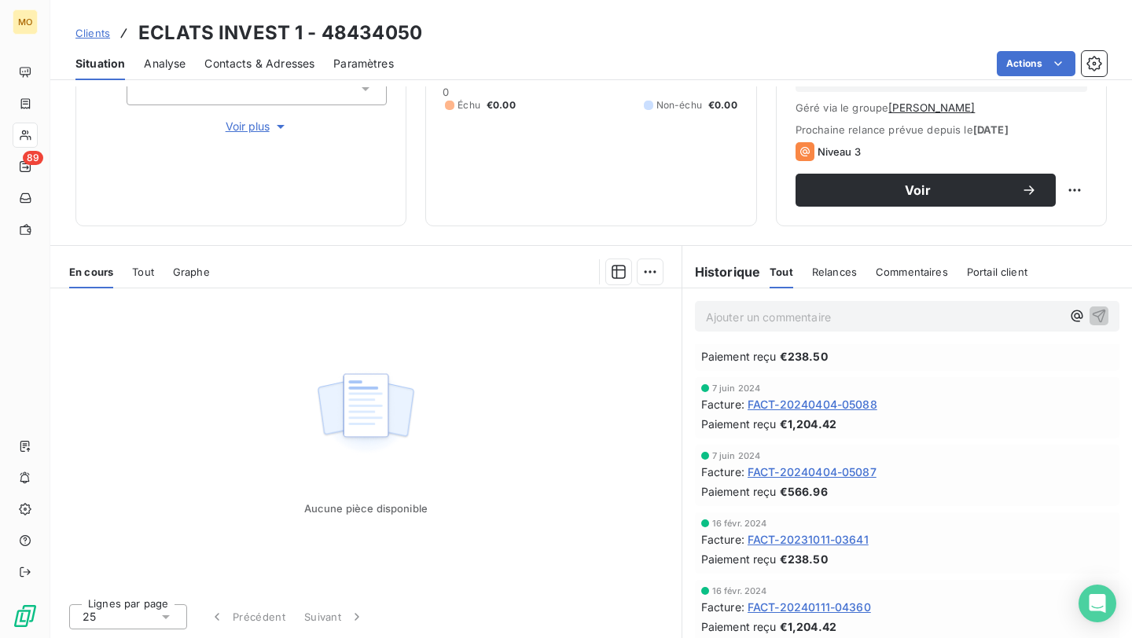
scroll to position [534, 0]
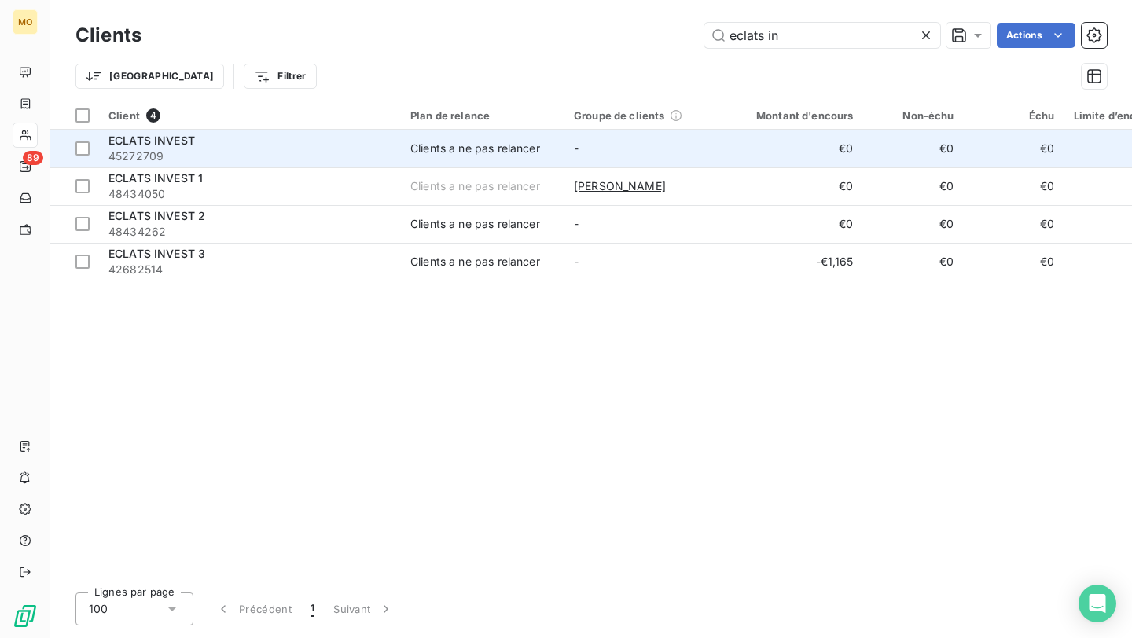
click at [296, 145] on div "ECLATS INVEST" at bounding box center [249, 141] width 283 height 16
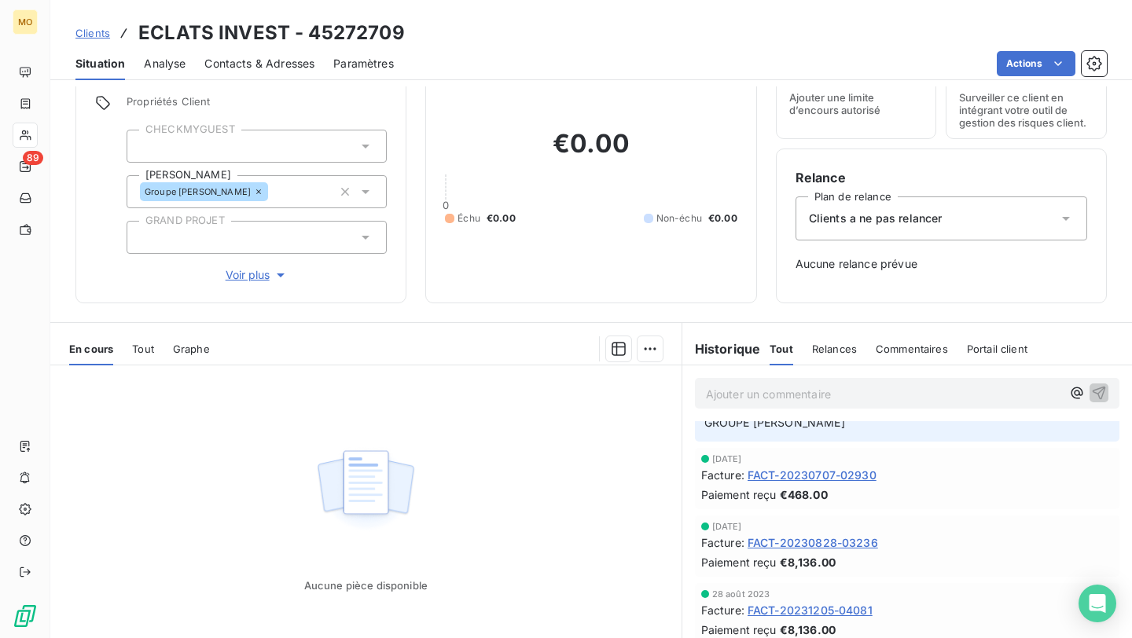
scroll to position [142, 0]
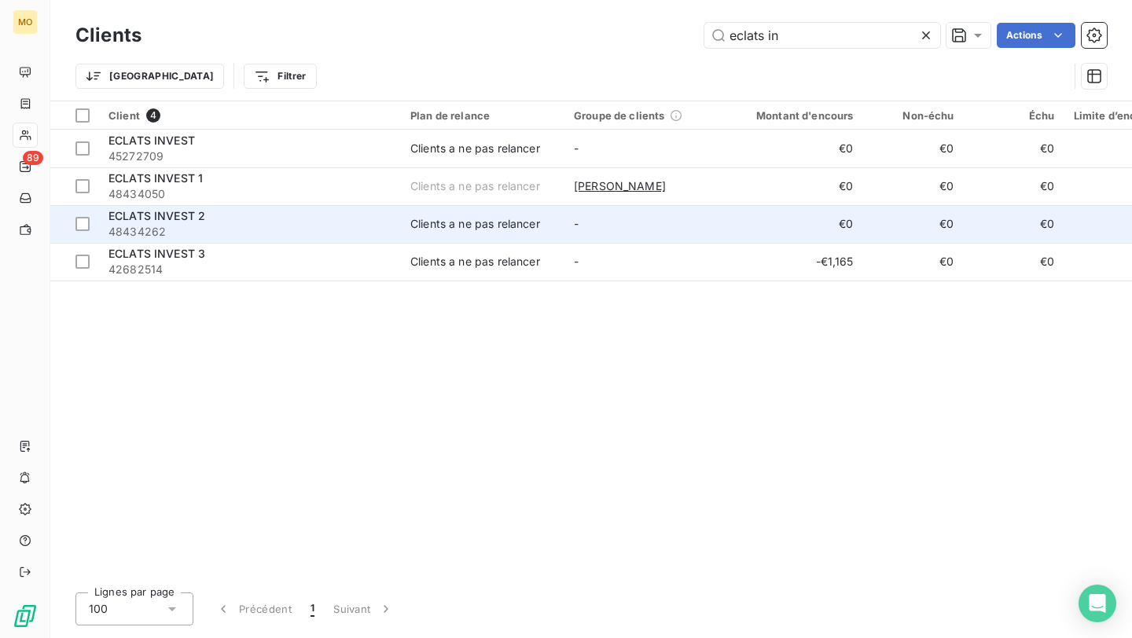
click at [731, 226] on td "€0" at bounding box center [795, 224] width 135 height 38
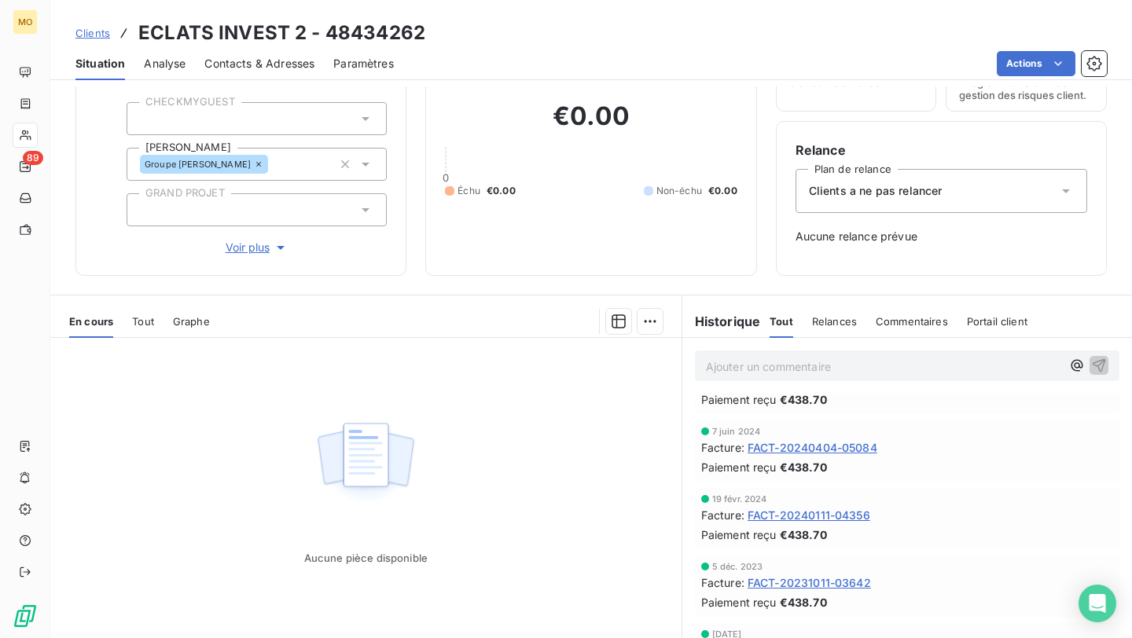
scroll to position [142, 0]
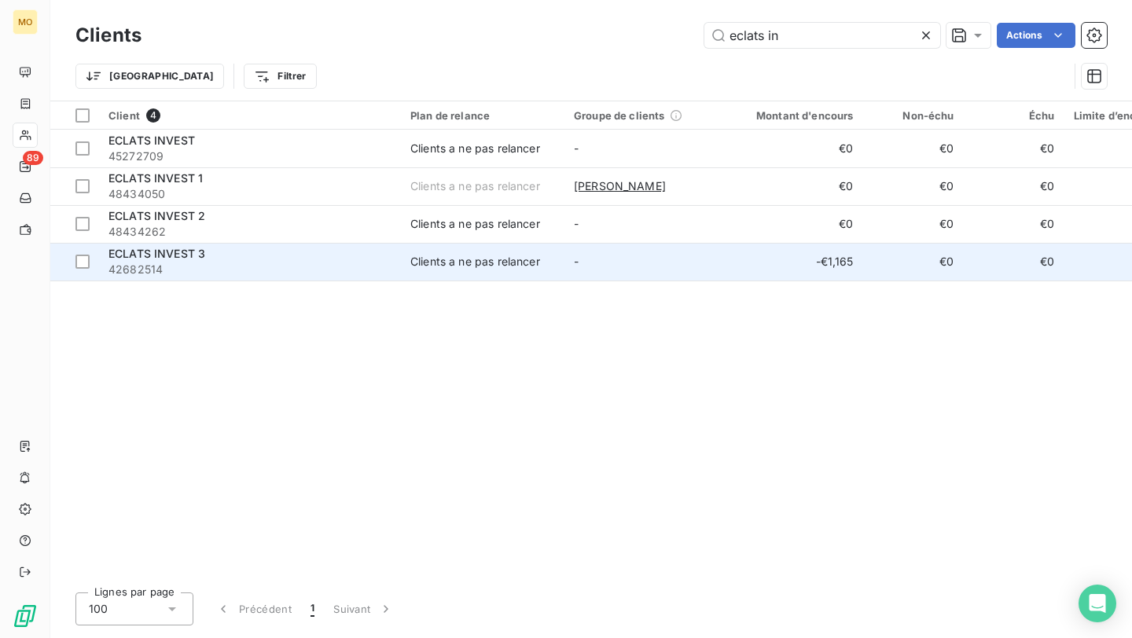
click at [295, 259] on div "ECLATS INVEST 3" at bounding box center [249, 254] width 283 height 16
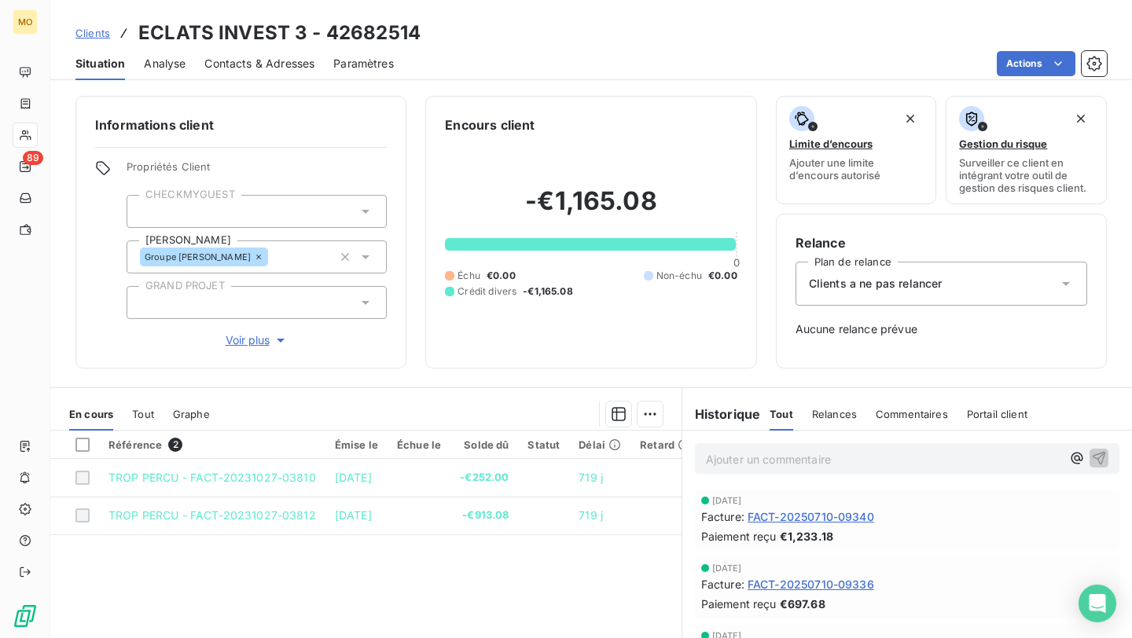
click at [85, 33] on span "Clients" at bounding box center [92, 33] width 35 height 13
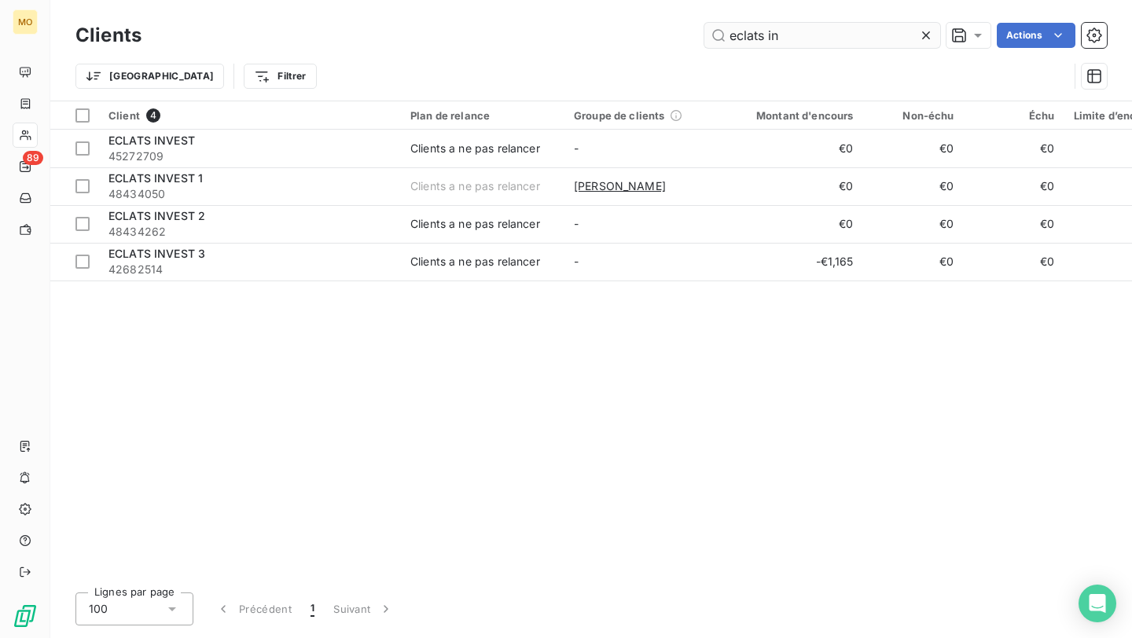
click at [740, 42] on input "eclats in" at bounding box center [822, 35] width 236 height 25
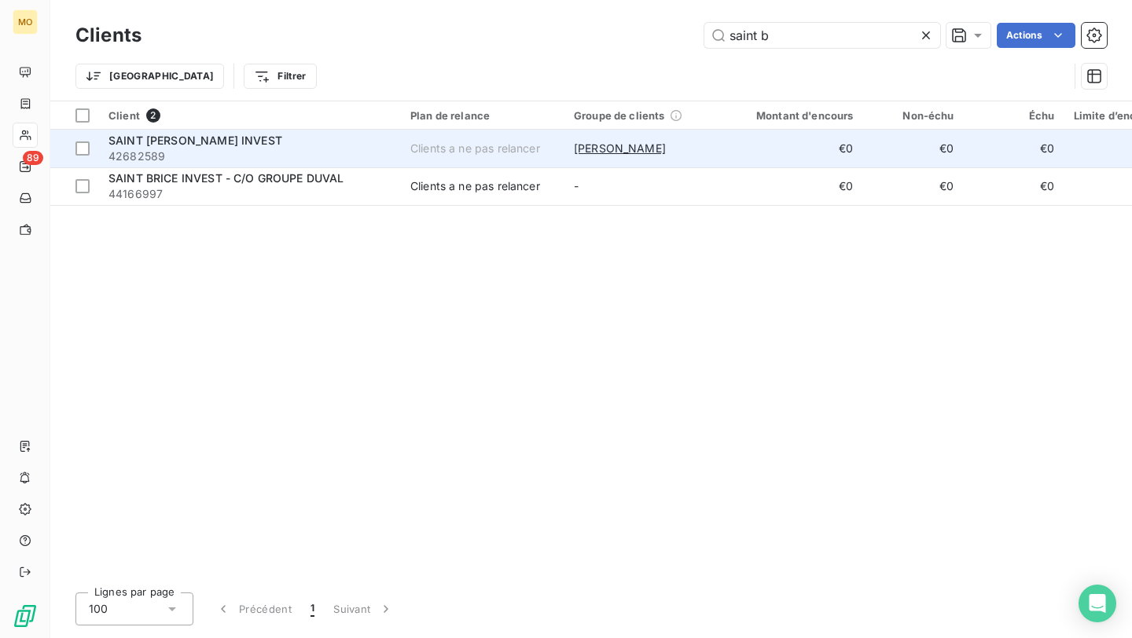
type input "saint b"
click at [376, 149] on span "42682589" at bounding box center [249, 157] width 283 height 16
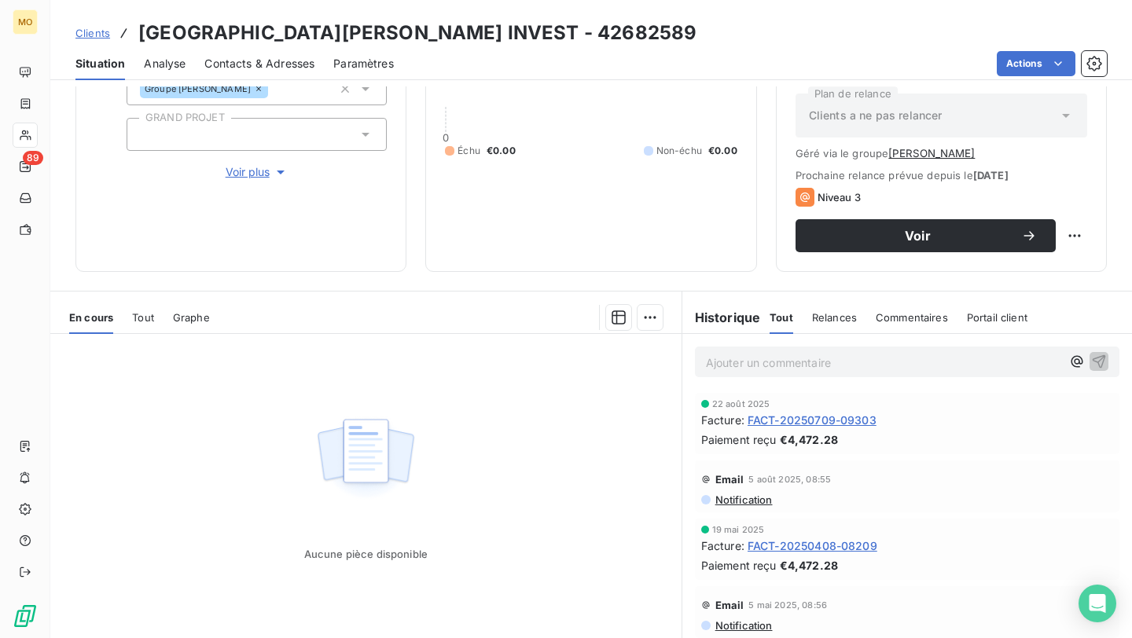
scroll to position [181, 0]
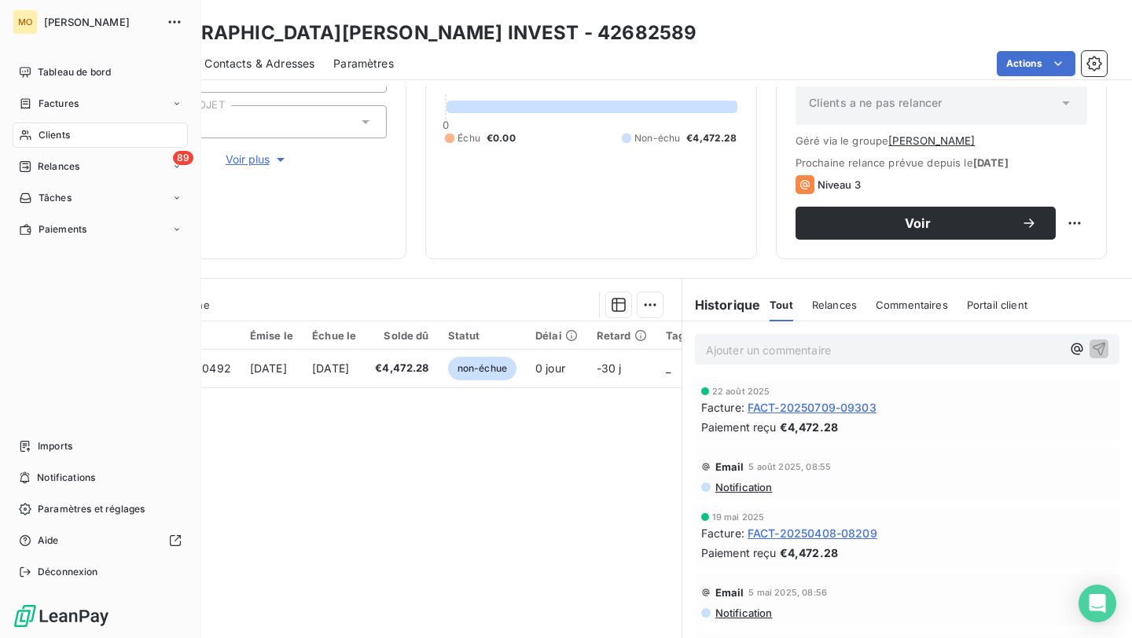
click at [24, 132] on icon at bounding box center [25, 135] width 13 height 13
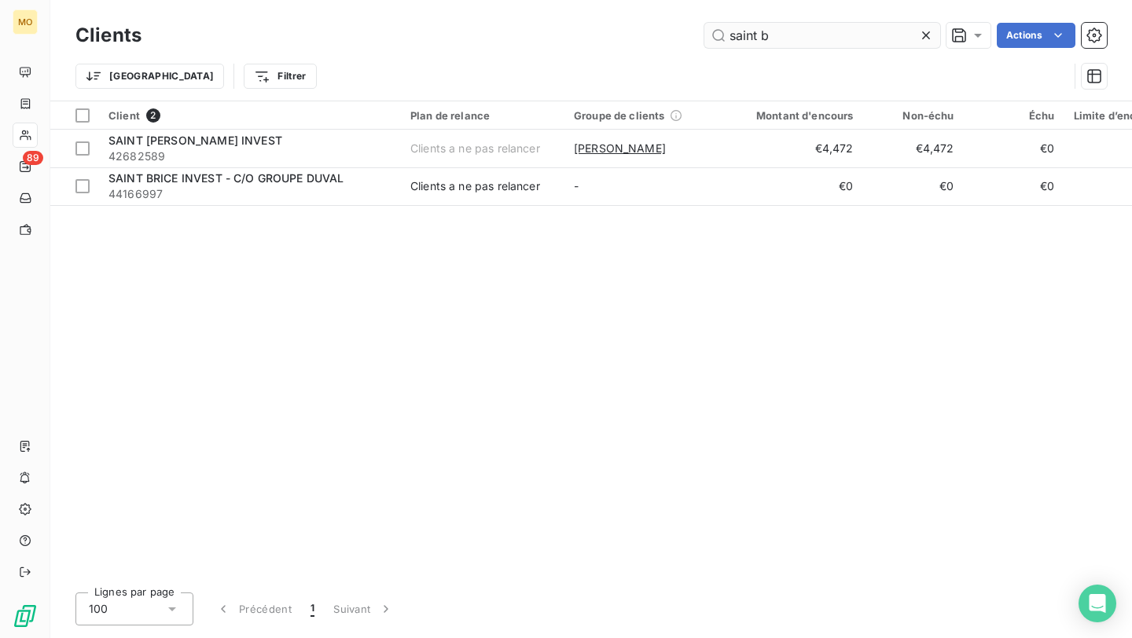
click at [732, 29] on input "saint b" at bounding box center [822, 35] width 236 height 25
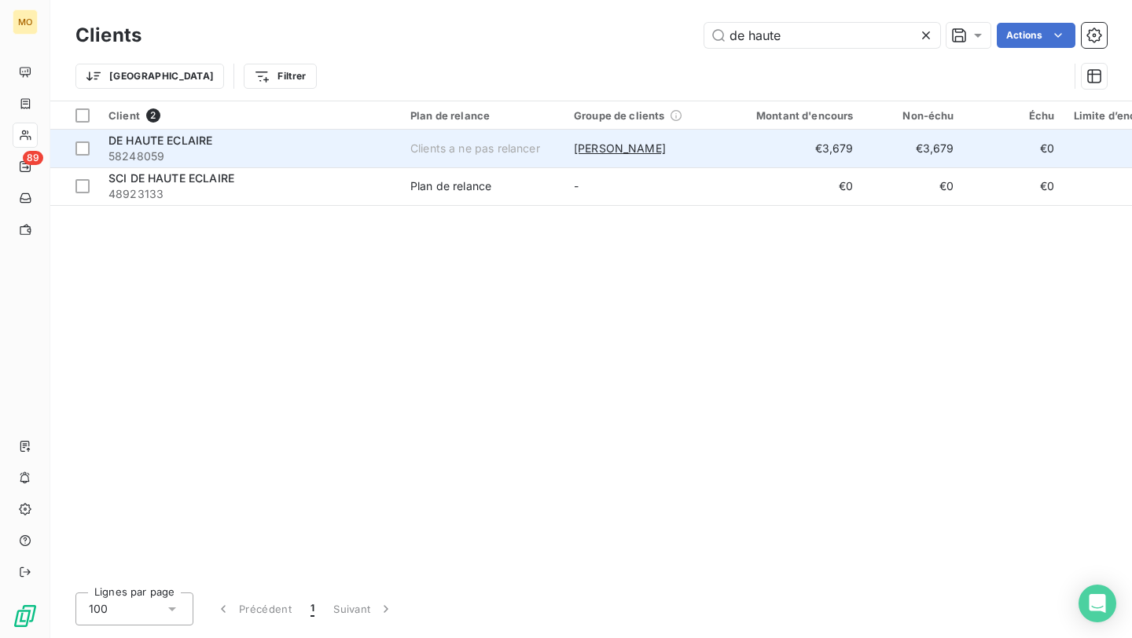
type input "de haute"
click at [754, 144] on td "€3,679" at bounding box center [795, 149] width 135 height 38
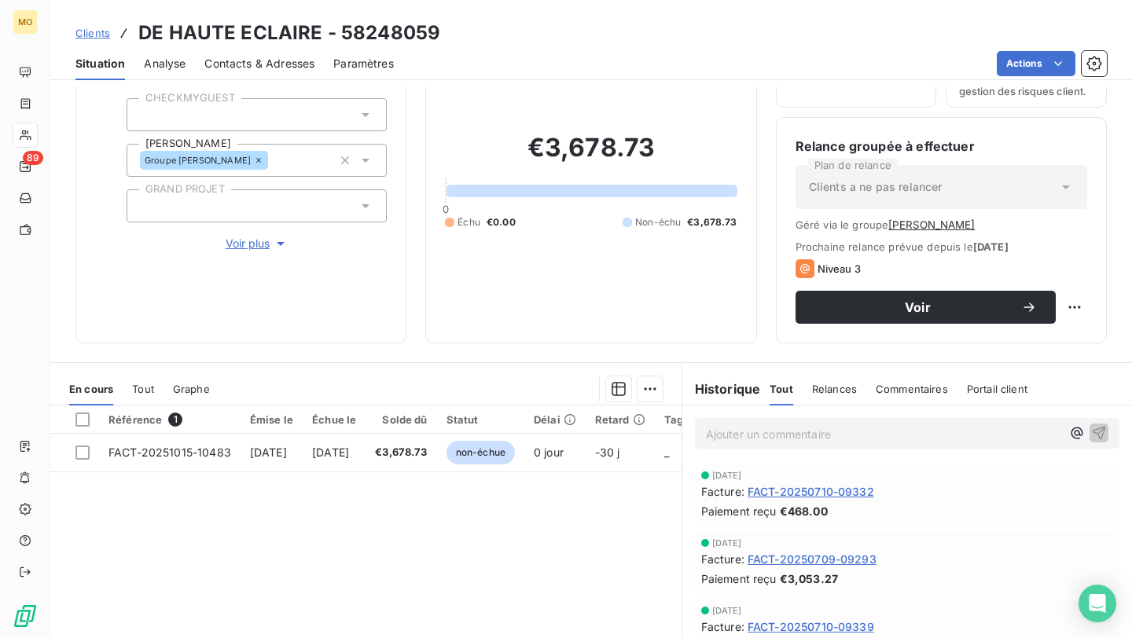
scroll to position [151, 0]
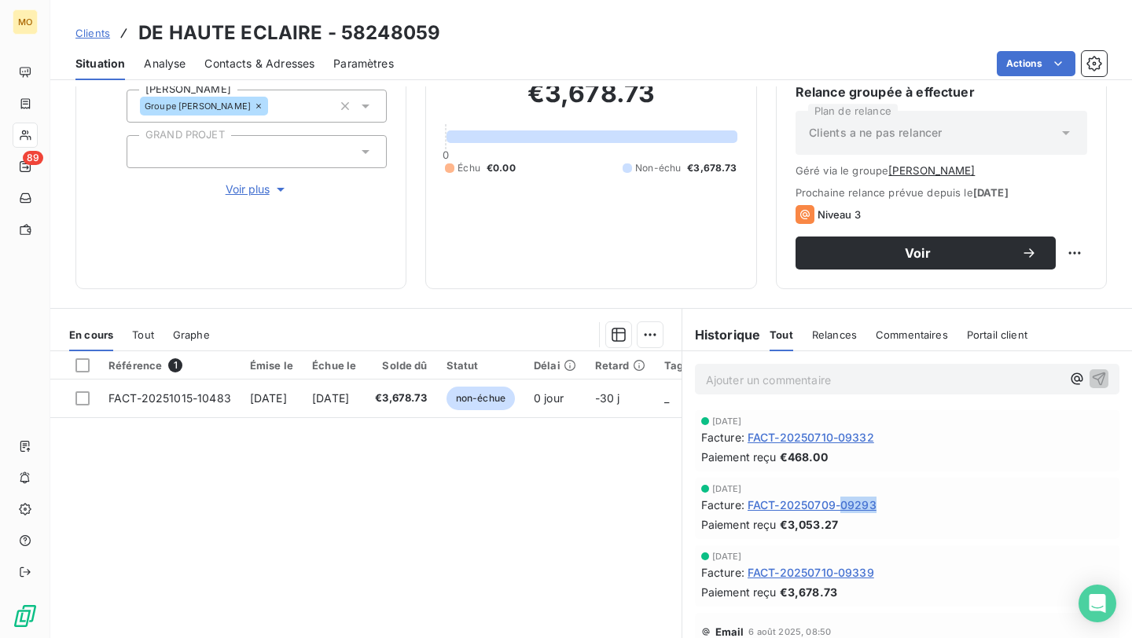
copy span "09293"
drag, startPoint x: 894, startPoint y: 509, endPoint x: 846, endPoint y: 509, distance: 47.9
click at [846, 509] on div "Facture : FACT-20250709-09293" at bounding box center [907, 505] width 412 height 17
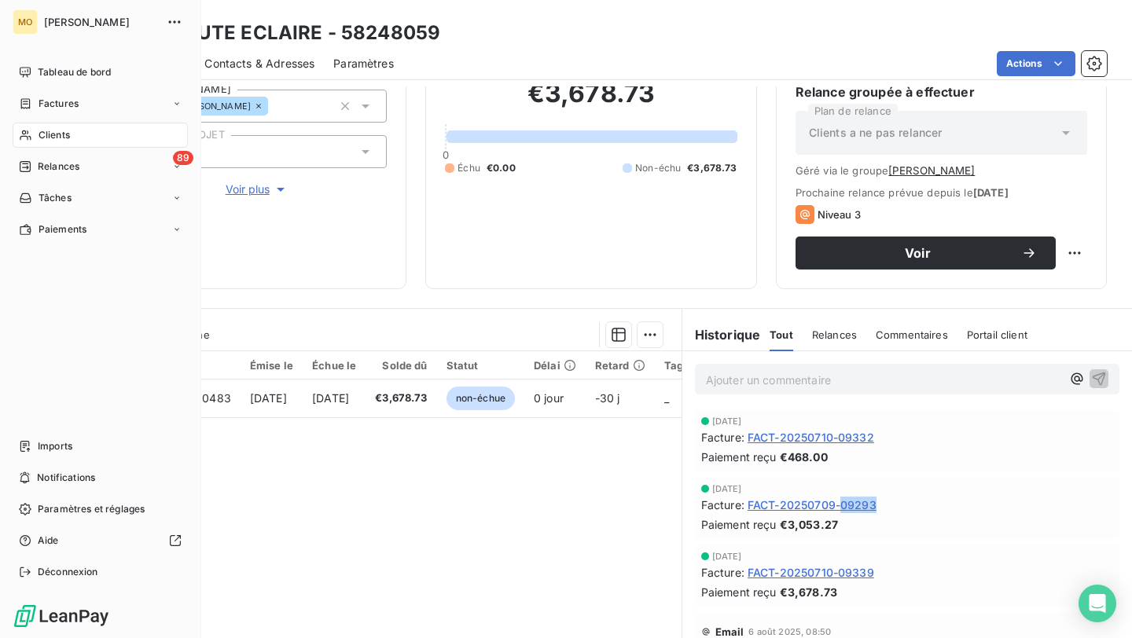
click at [31, 132] on icon at bounding box center [25, 135] width 13 height 13
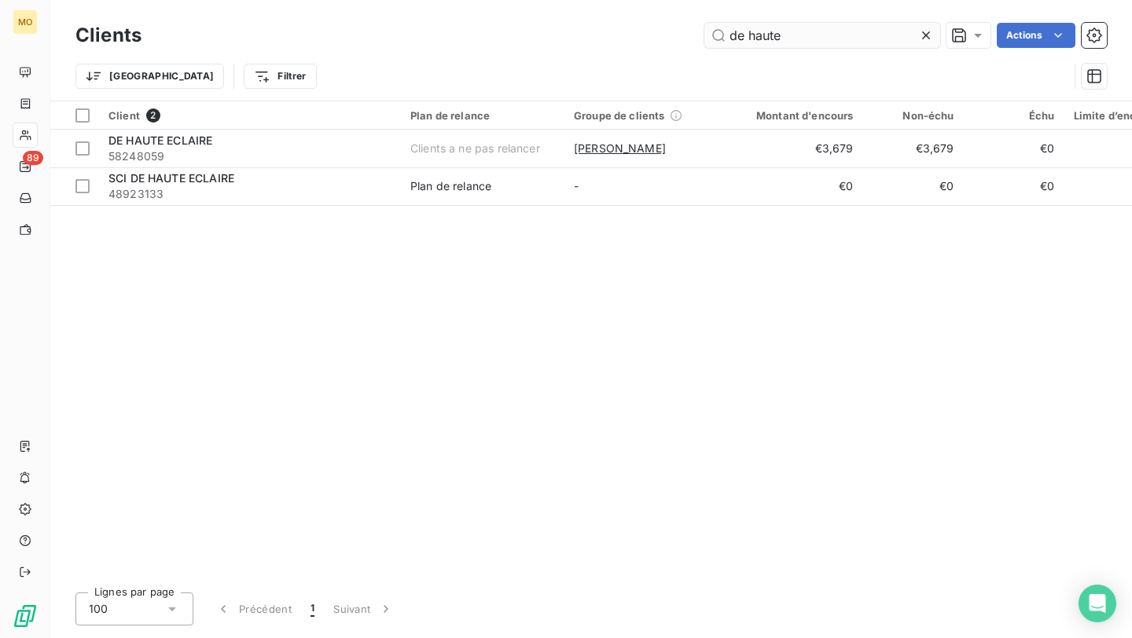
click at [746, 34] on input "de haute" at bounding box center [822, 35] width 236 height 25
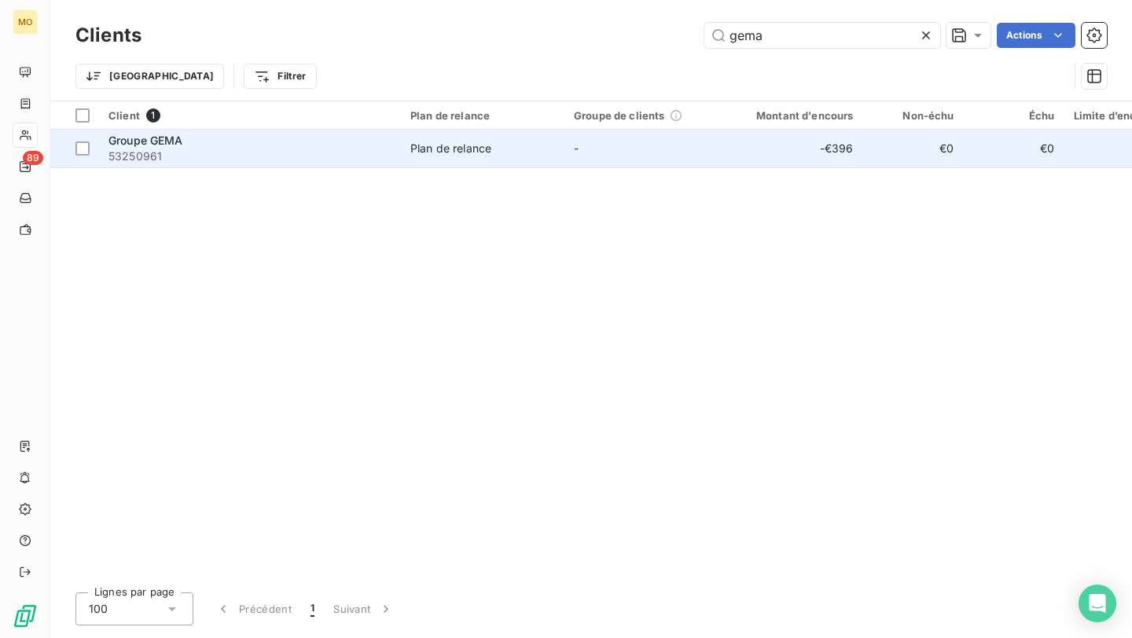
type input "gema"
click at [354, 165] on td "Groupe [PERSON_NAME] 53250961" at bounding box center [250, 149] width 302 height 38
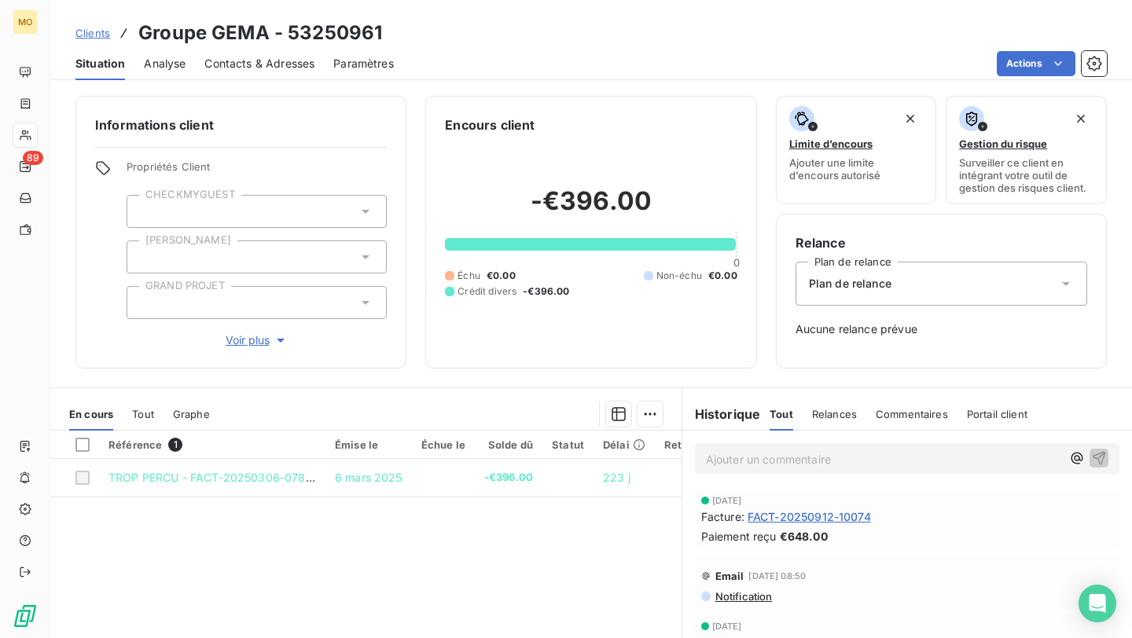
click at [298, 65] on span "Contacts & Adresses" at bounding box center [259, 64] width 110 height 16
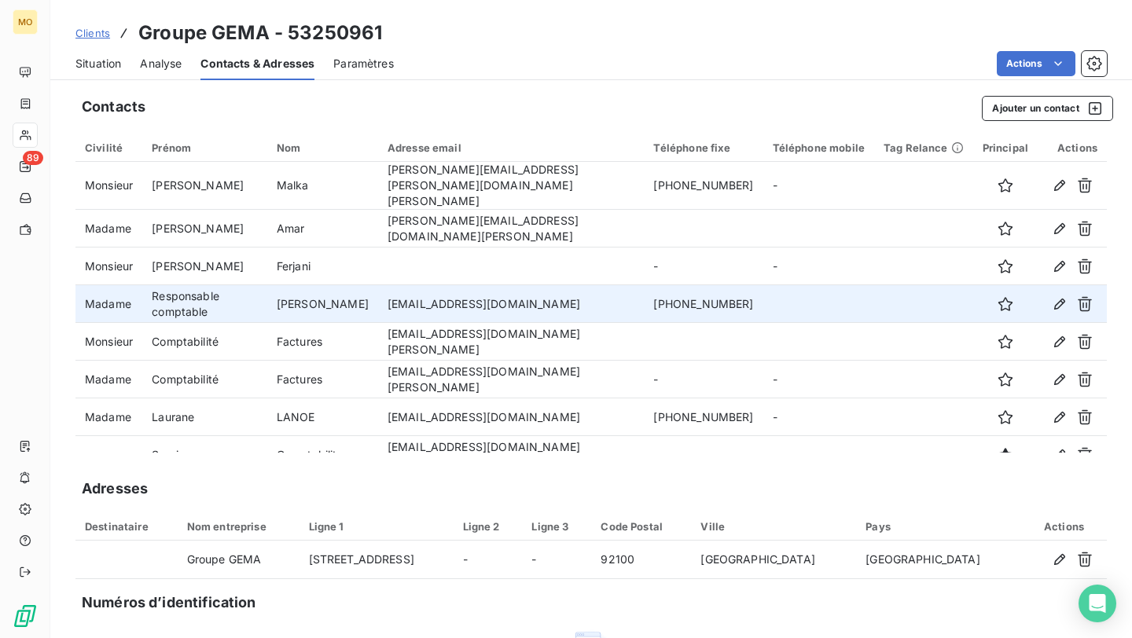
click at [492, 293] on td "[EMAIL_ADDRESS][DOMAIN_NAME]" at bounding box center [511, 304] width 266 height 38
copy td "[EMAIL_ADDRESS][DOMAIN_NAME]"
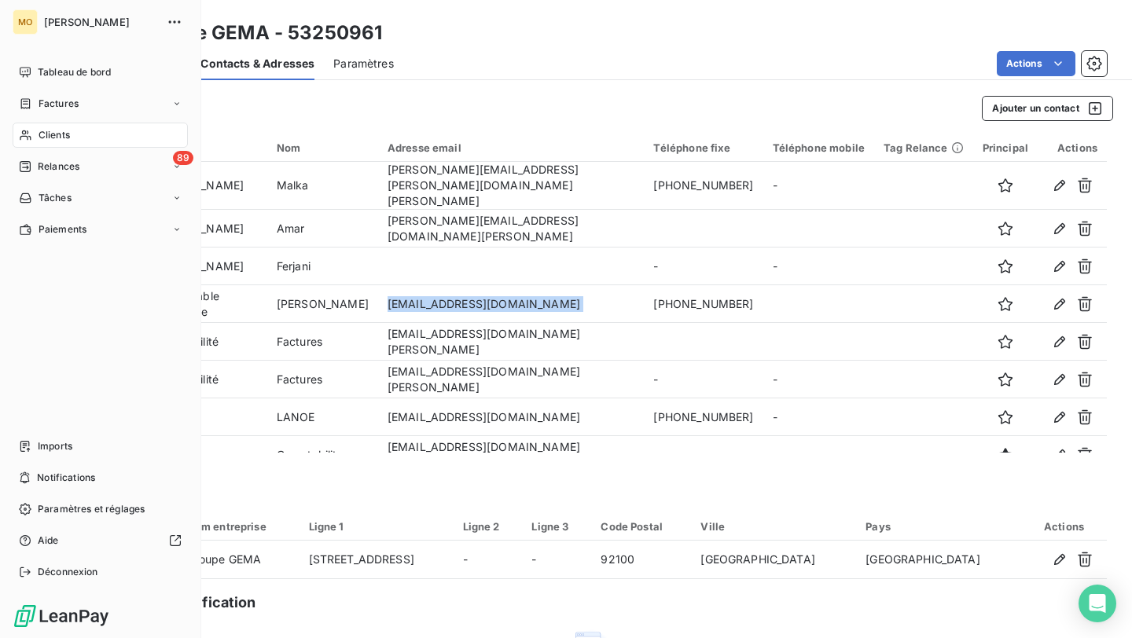
click at [36, 144] on div "Clients" at bounding box center [100, 135] width 175 height 25
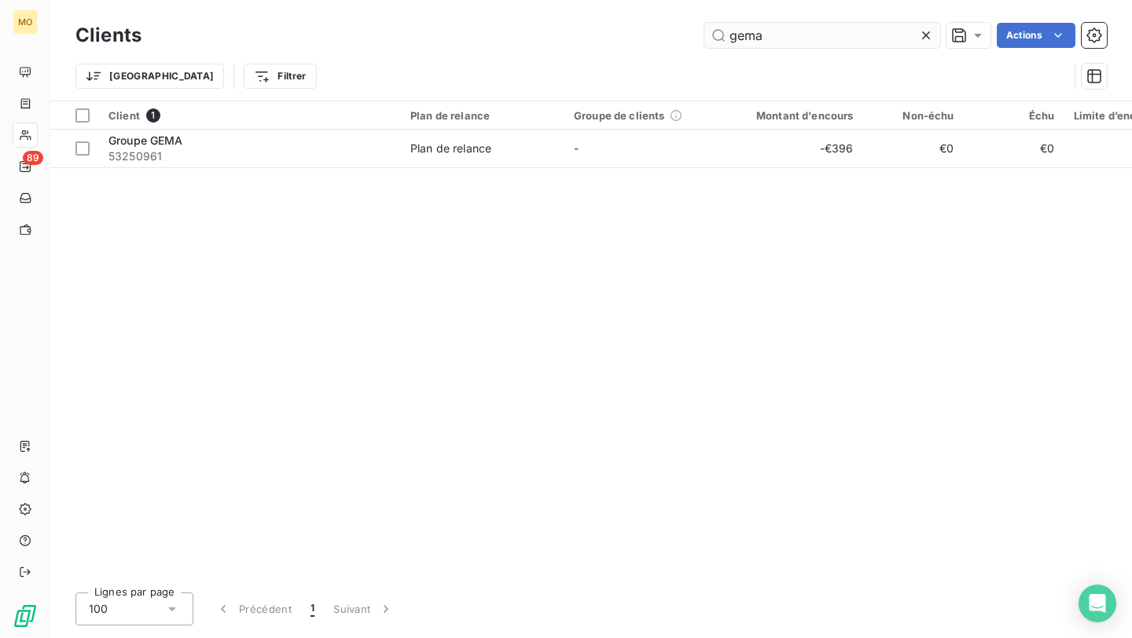
click at [807, 34] on input "gema" at bounding box center [822, 35] width 236 height 25
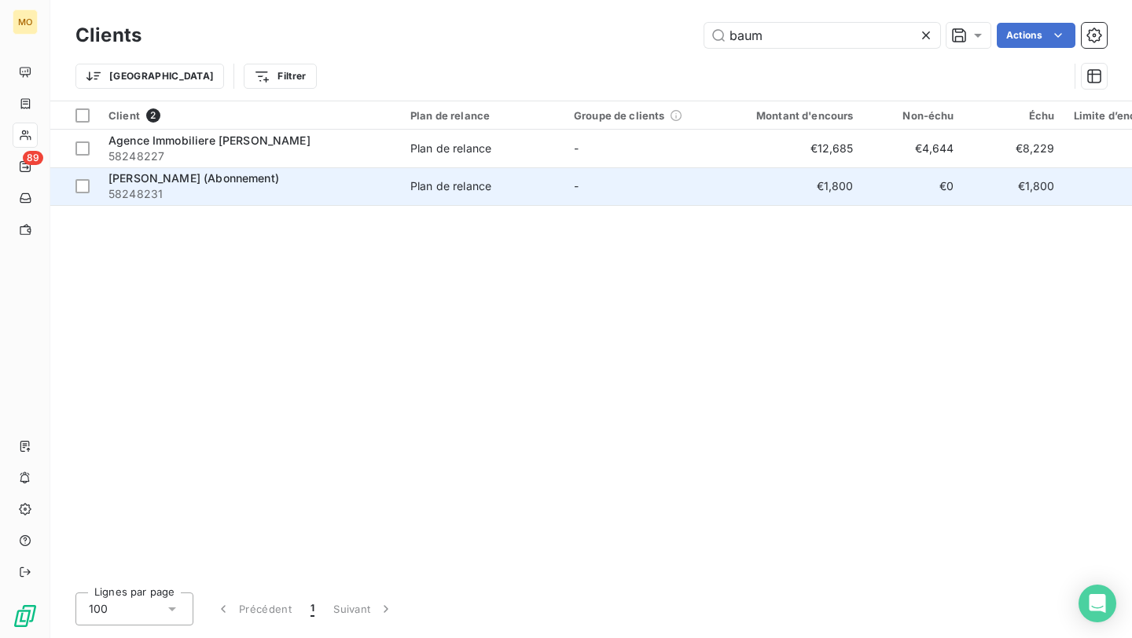
type input "baum"
click at [275, 189] on span "58248231" at bounding box center [249, 194] width 283 height 16
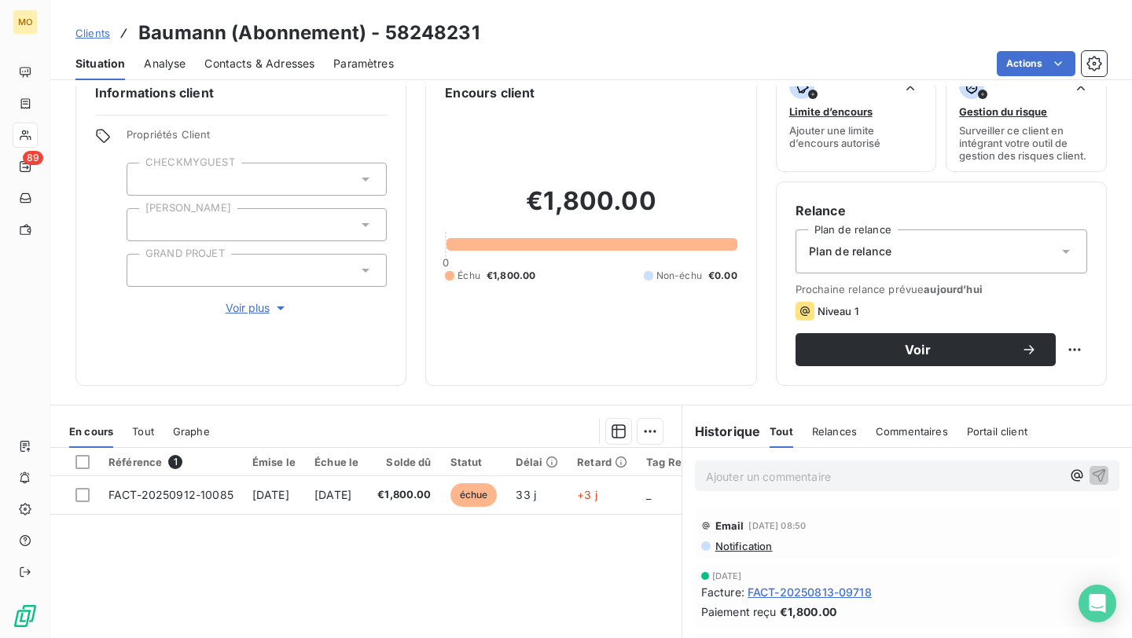
scroll to position [36, 0]
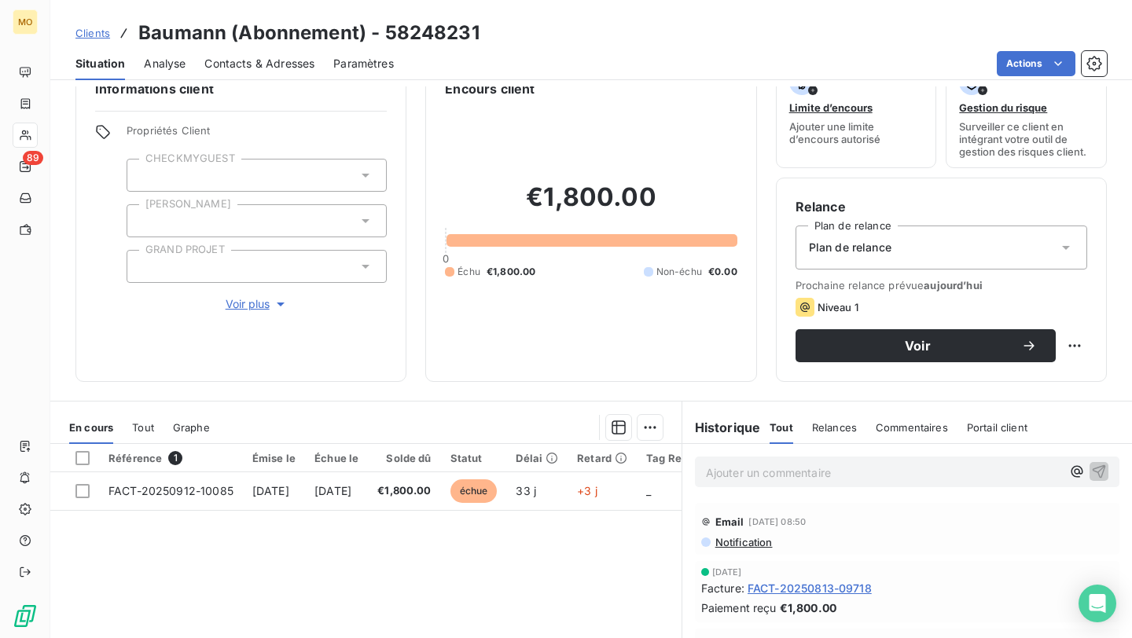
click at [277, 56] on span "Contacts & Adresses" at bounding box center [259, 64] width 110 height 16
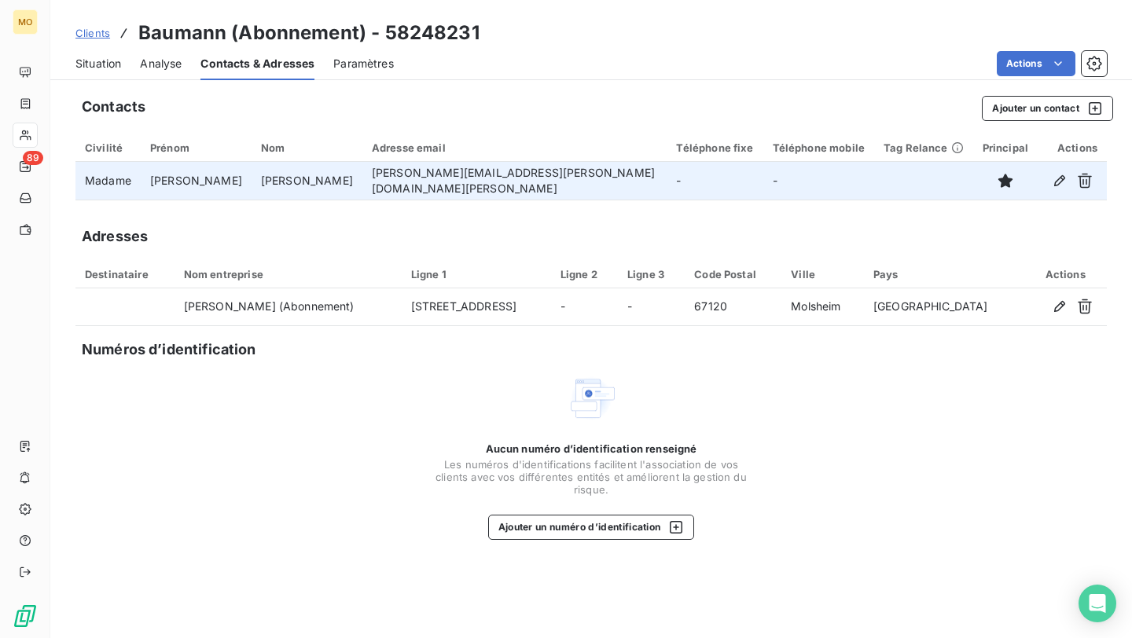
click at [442, 189] on td "[PERSON_NAME][EMAIL_ADDRESS][PERSON_NAME][DOMAIN_NAME][PERSON_NAME]" at bounding box center [514, 181] width 305 height 38
click at [442, 182] on td "[PERSON_NAME][EMAIL_ADDRESS][PERSON_NAME][DOMAIN_NAME][PERSON_NAME]" at bounding box center [514, 181] width 305 height 38
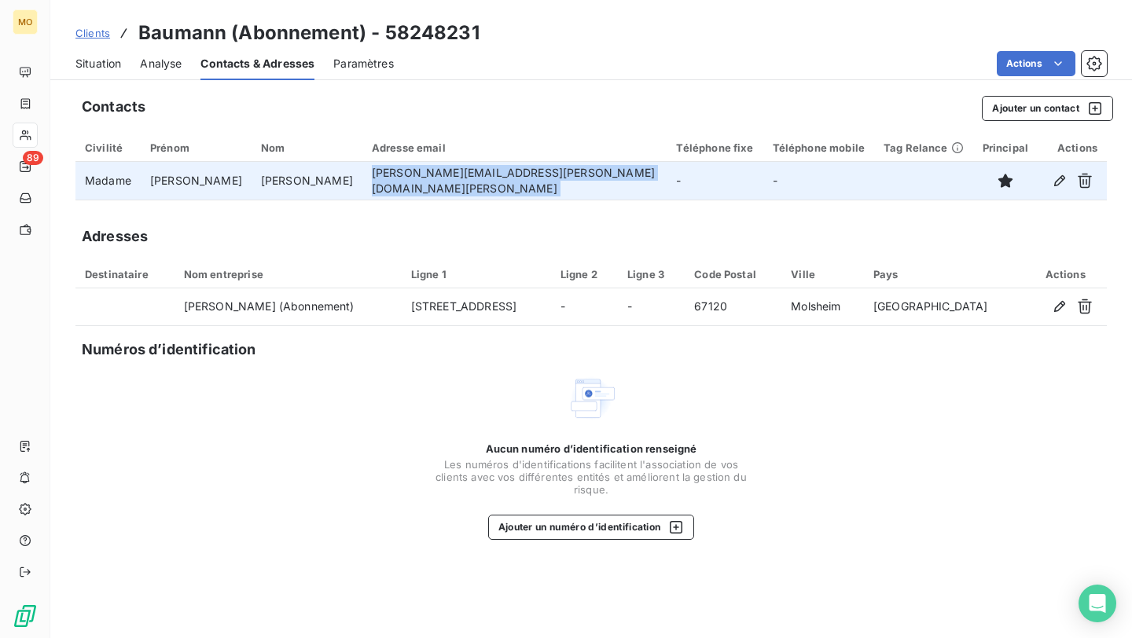
click at [442, 182] on td "[PERSON_NAME][EMAIL_ADDRESS][PERSON_NAME][DOMAIN_NAME][PERSON_NAME]" at bounding box center [514, 181] width 305 height 38
